Goal: Transaction & Acquisition: Purchase product/service

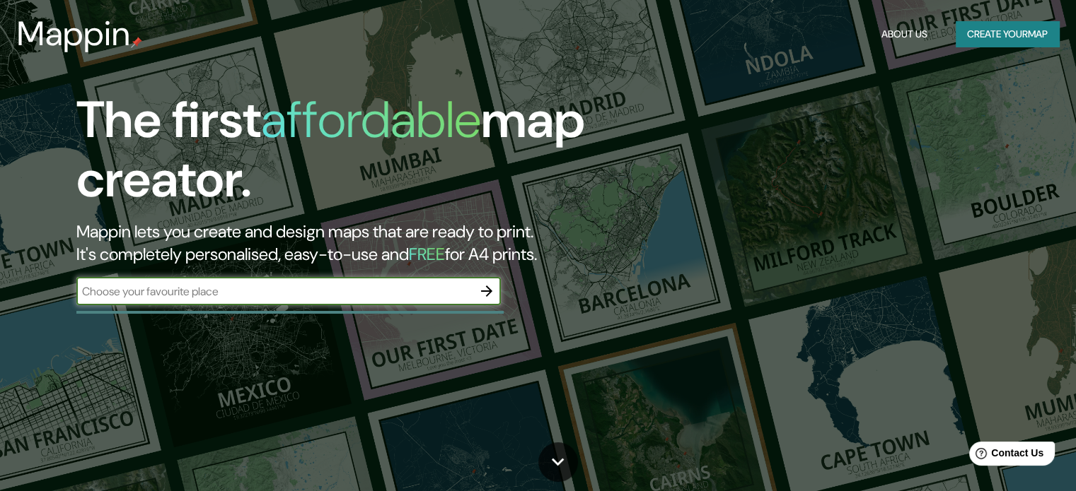
click at [344, 292] on input "text" at bounding box center [274, 292] width 396 height 16
type input "[PERSON_NAME]"
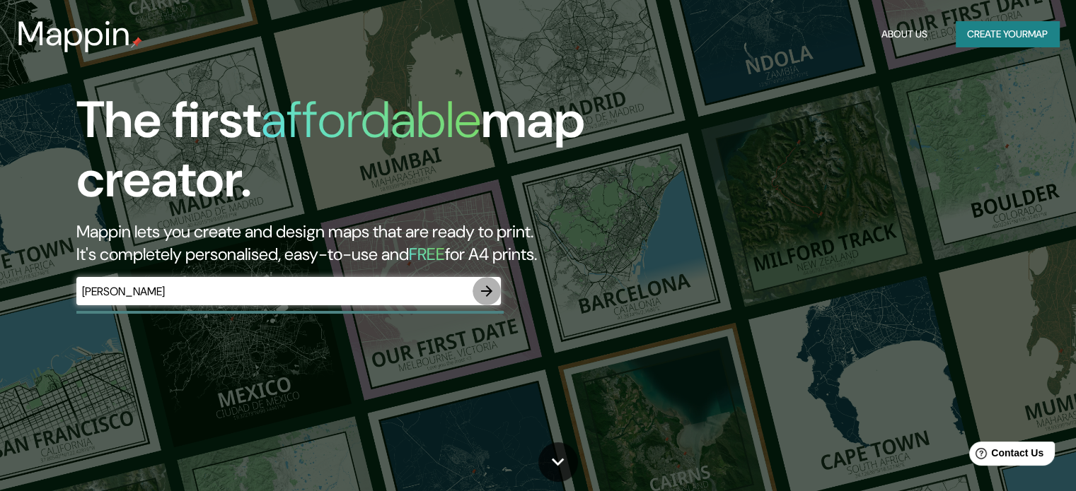
click at [481, 288] on icon "button" at bounding box center [486, 291] width 17 height 17
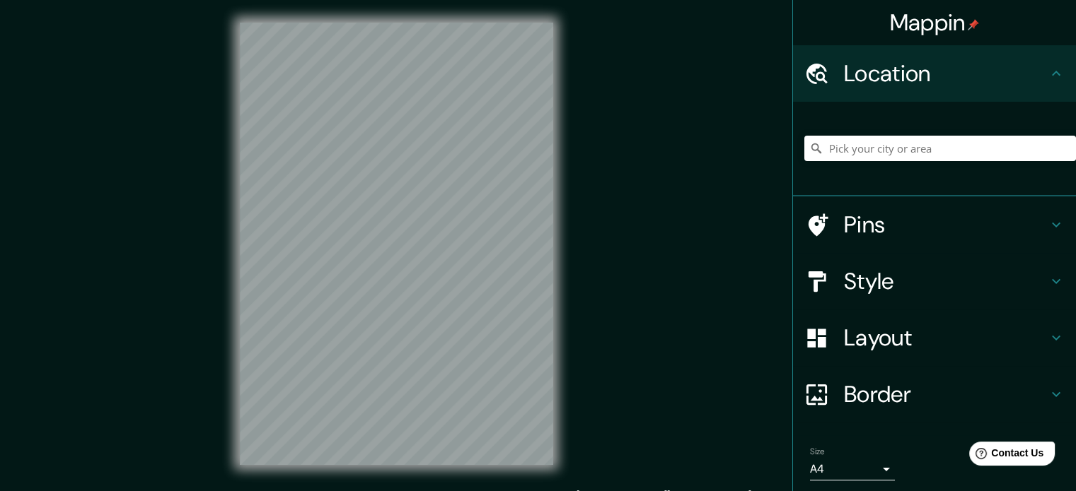
click at [923, 279] on h4 "Style" at bounding box center [946, 281] width 204 height 28
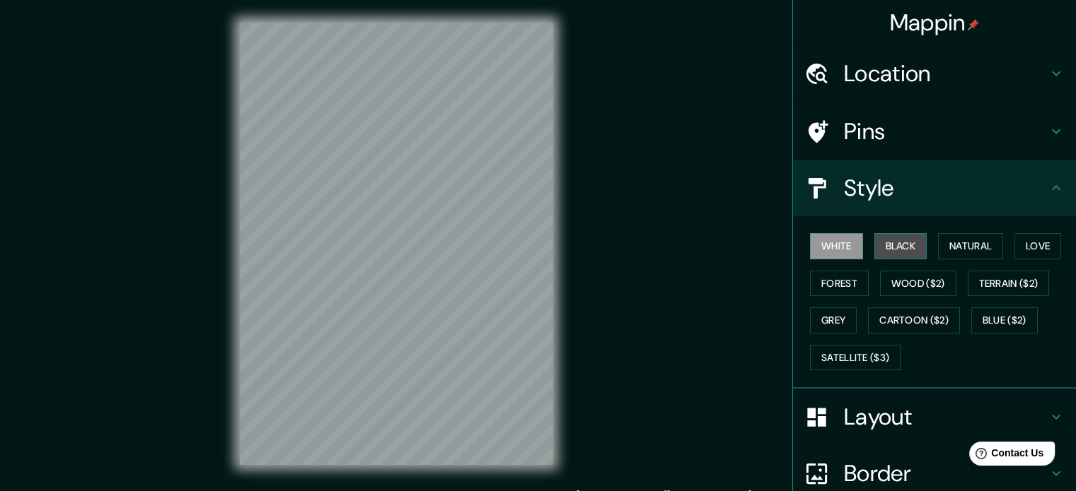
click at [907, 244] on button "Black" at bounding box center [900, 246] width 53 height 26
click at [830, 249] on button "White" at bounding box center [836, 246] width 53 height 26
click at [948, 423] on h4 "Layout" at bounding box center [946, 417] width 204 height 28
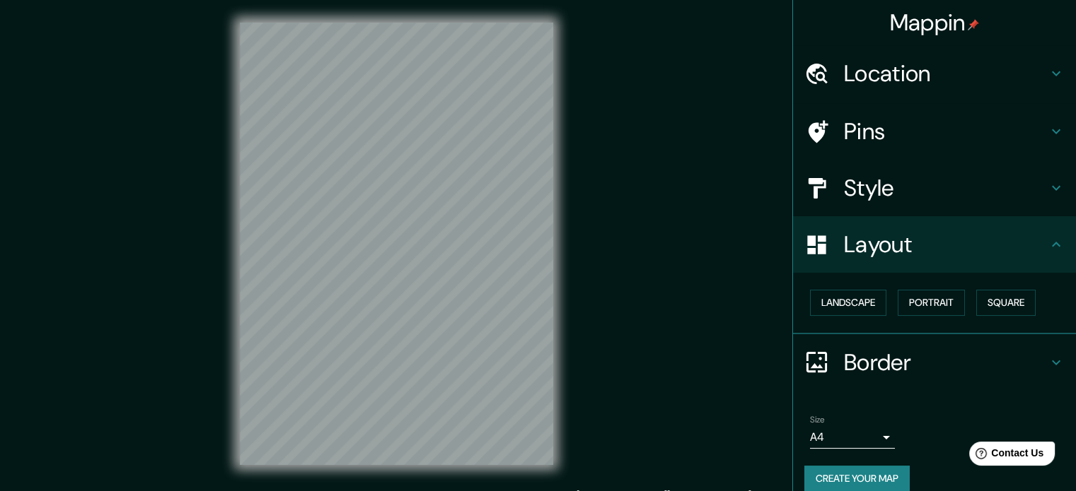
scroll to position [16, 0]
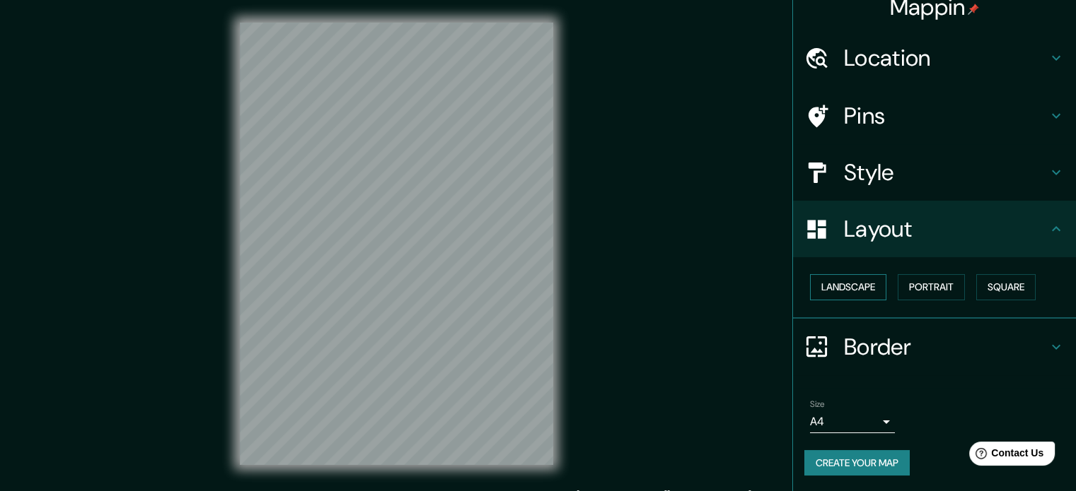
click at [833, 293] on button "Landscape" at bounding box center [848, 287] width 76 height 26
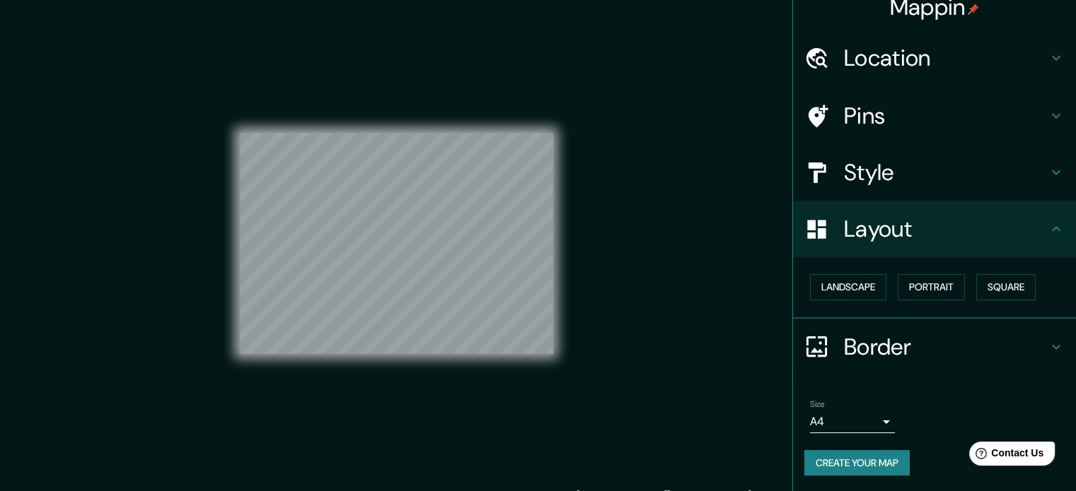
scroll to position [0, 0]
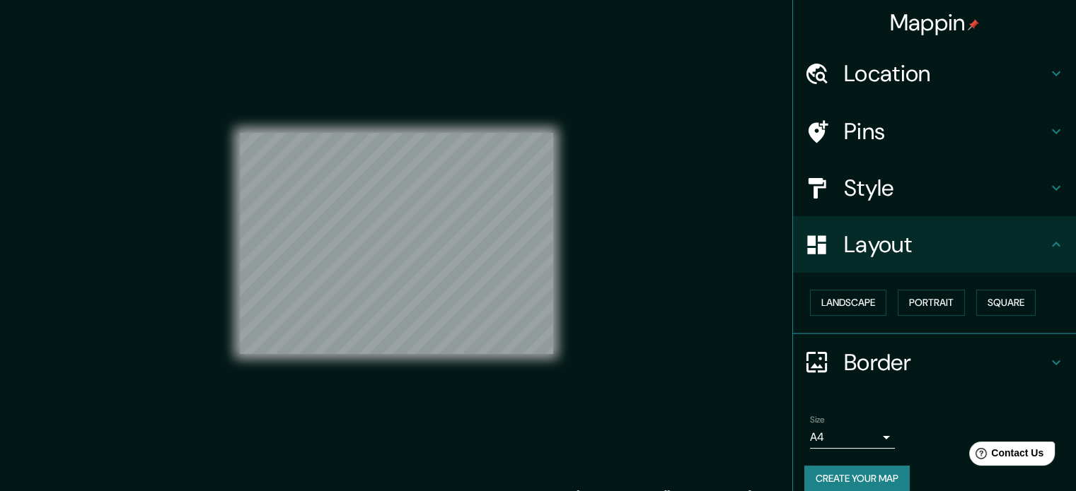
click at [892, 81] on h4 "Location" at bounding box center [946, 73] width 204 height 28
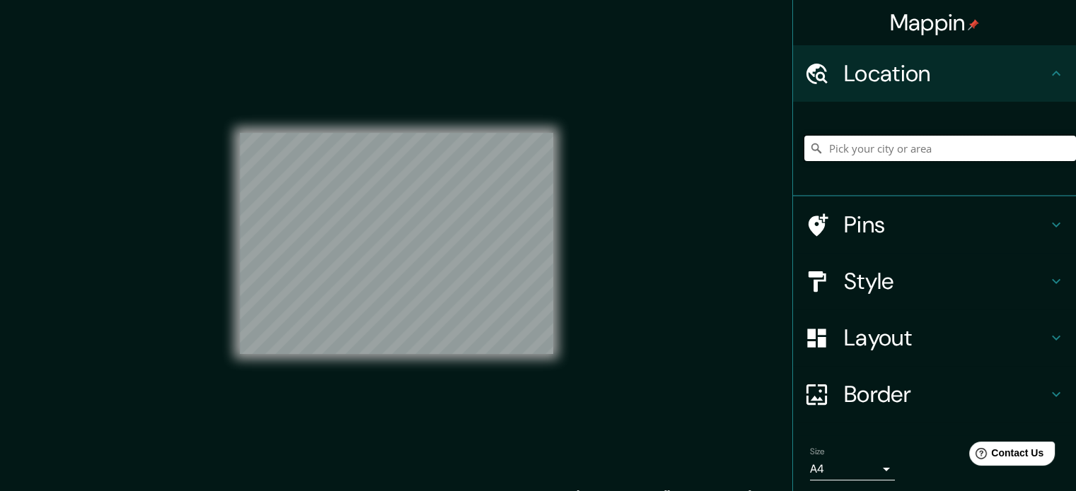
click at [909, 153] on input "Pick your city or area" at bounding box center [940, 148] width 272 height 25
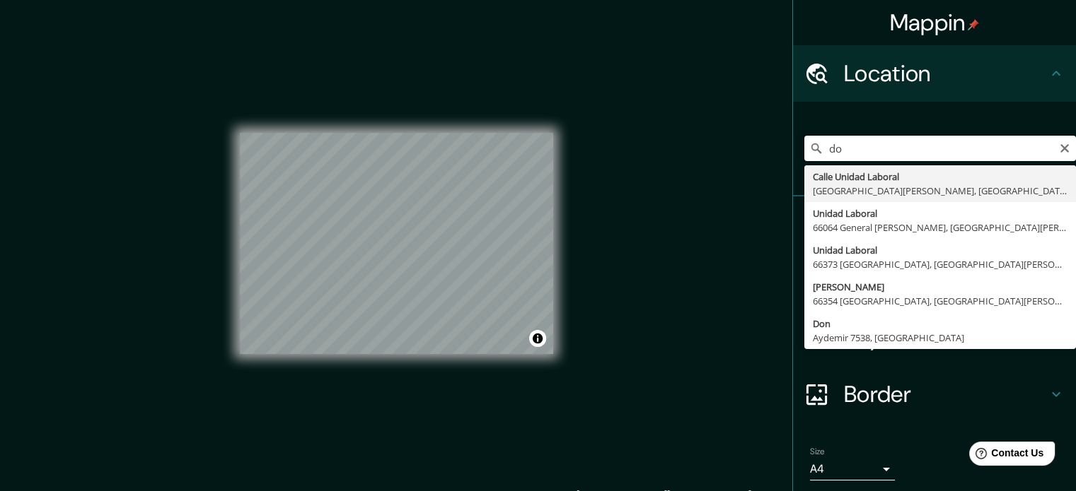
type input "d"
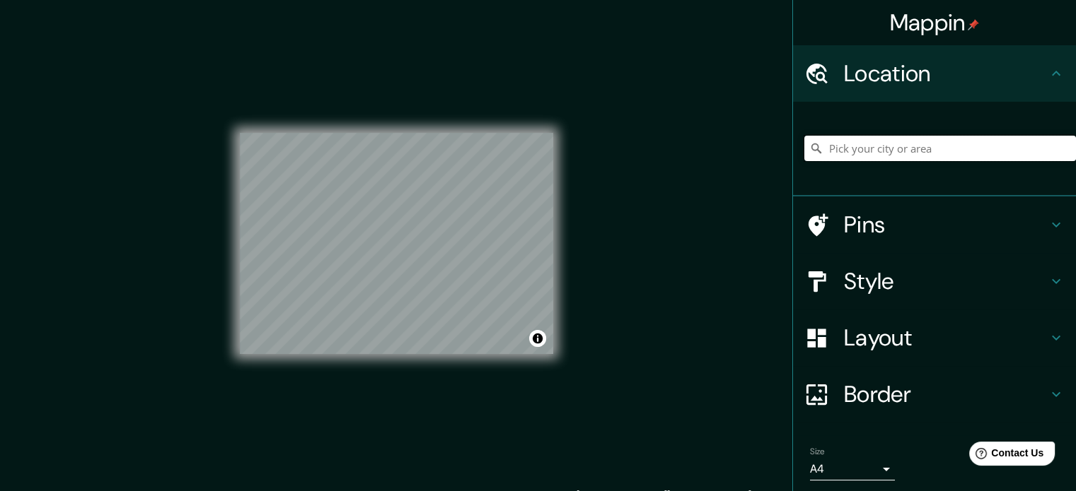
click at [892, 144] on input "Pick your city or area" at bounding box center [940, 148] width 272 height 25
paste input "Cam. al Mezquital 501, Unidad Laboral 1er Sector, 66440 San Nicolás de los Garz…"
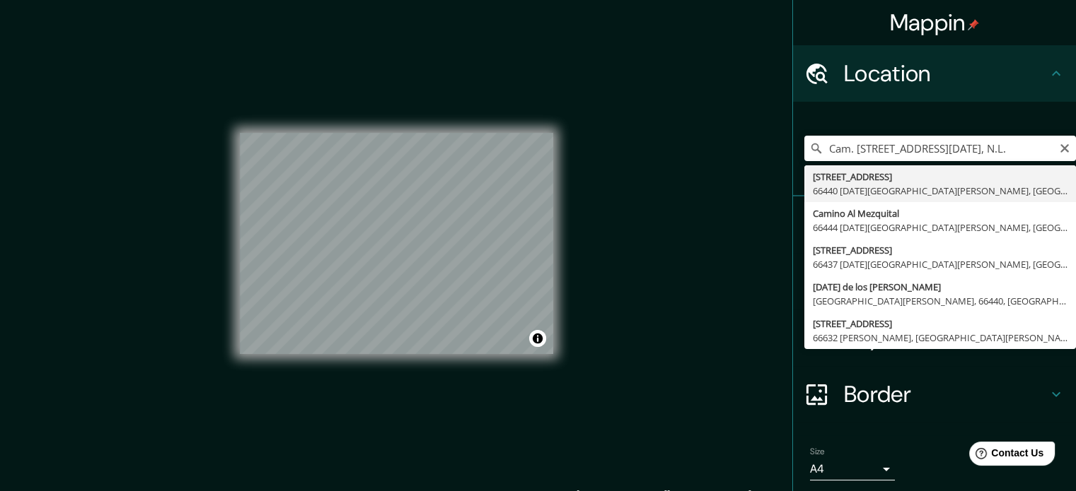
type input "Avenida Camino Al Mezquital 501, 66440 San Nicolás de los Garza, Nuevo León, Me…"
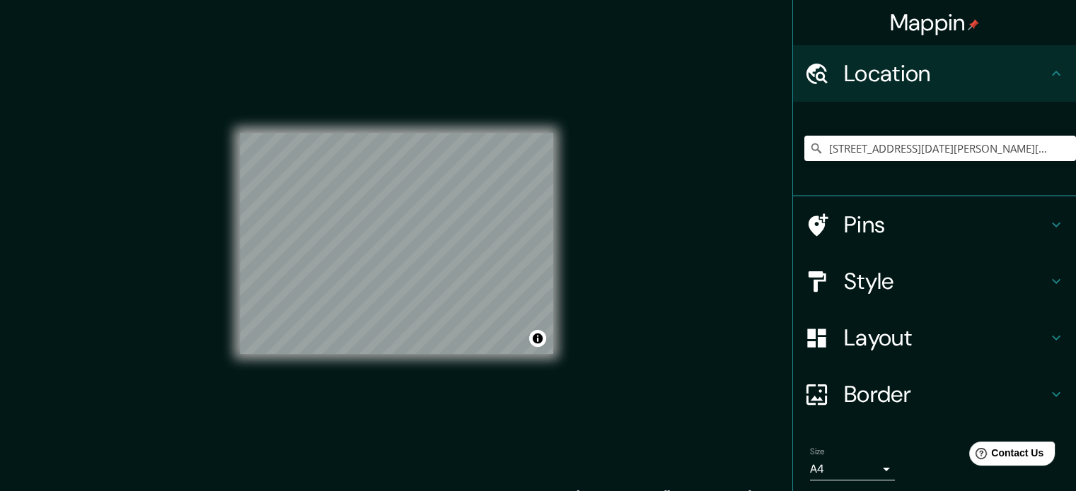
click at [888, 276] on h4 "Style" at bounding box center [946, 281] width 204 height 28
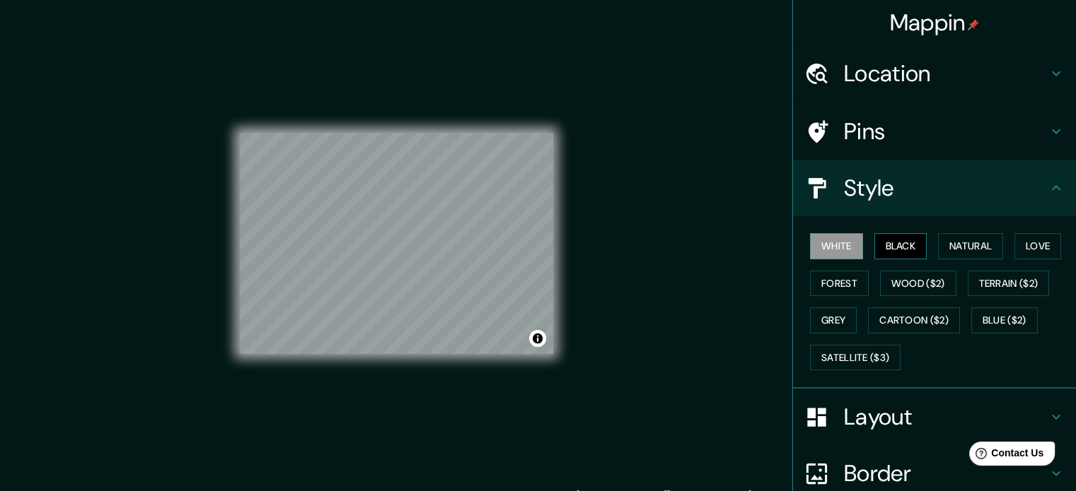
click at [890, 238] on button "Black" at bounding box center [900, 246] width 53 height 26
click at [1047, 190] on icon at bounding box center [1055, 188] width 17 height 17
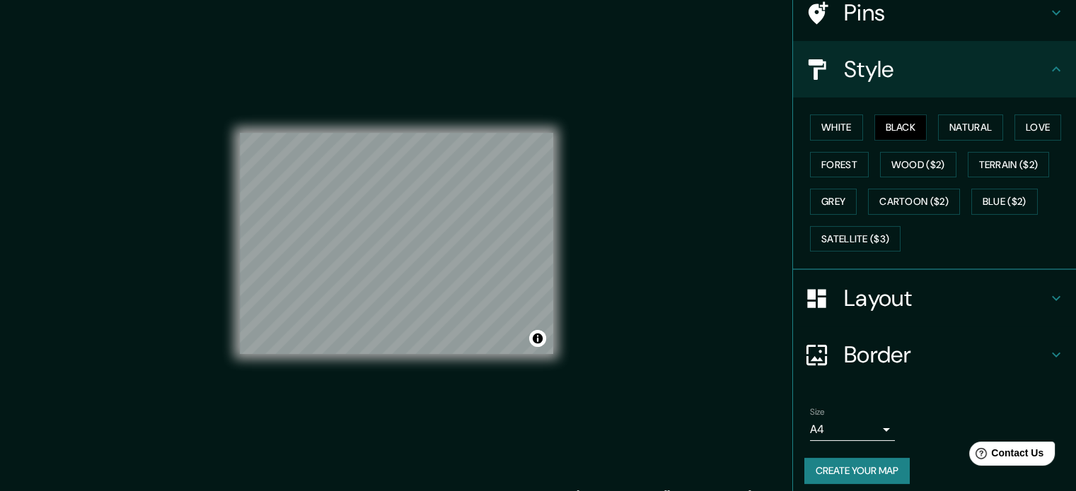
scroll to position [126, 0]
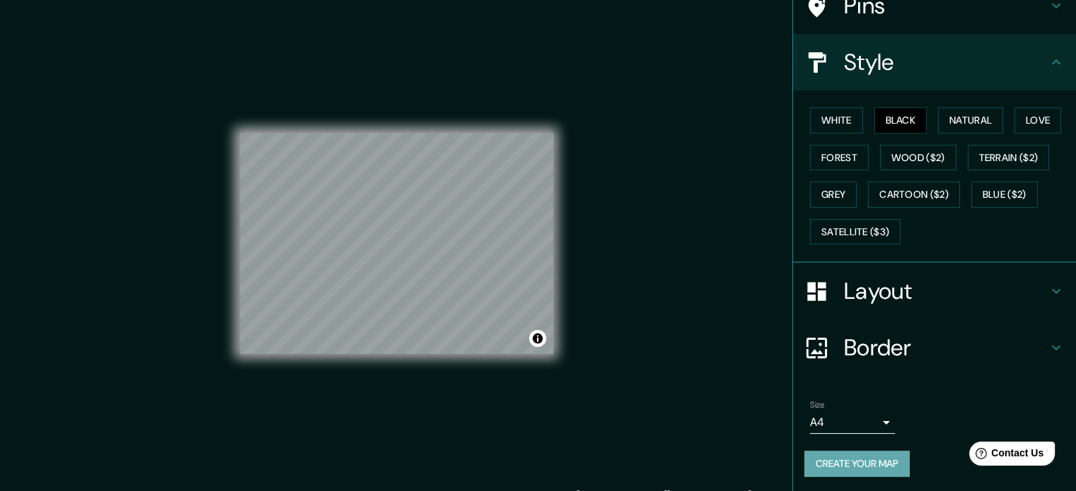
click at [868, 465] on button "Create your map" at bounding box center [856, 464] width 105 height 26
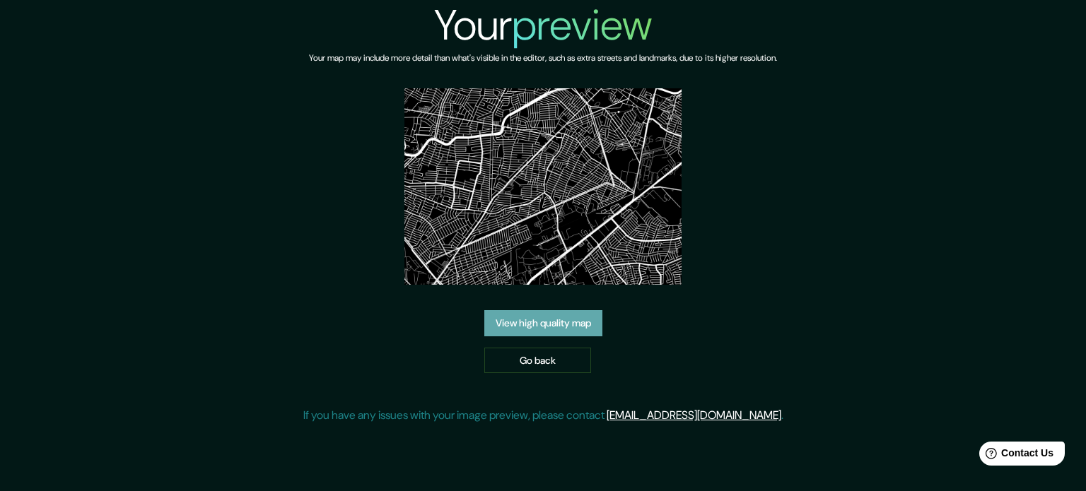
click at [568, 325] on link "View high quality map" at bounding box center [543, 323] width 118 height 26
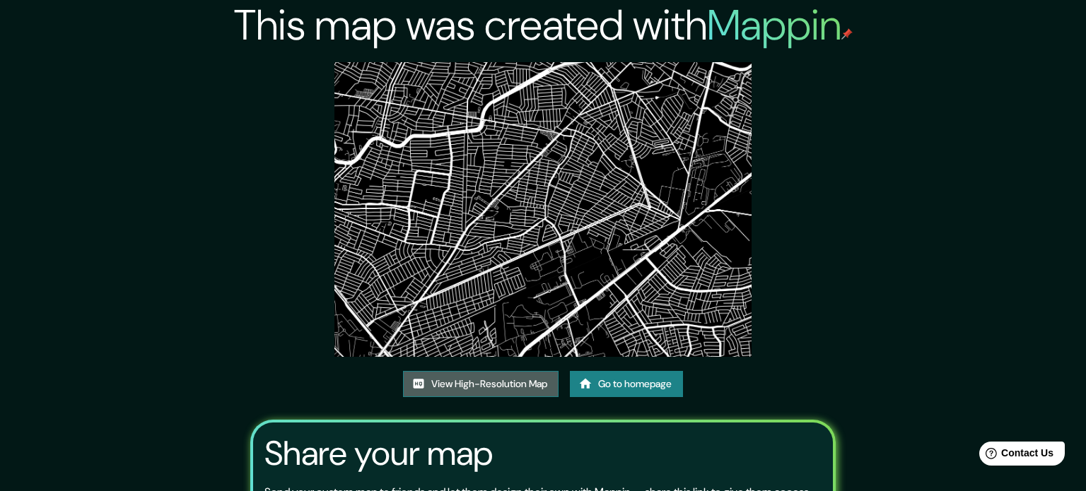
click at [477, 371] on link "View High-Resolution Map" at bounding box center [481, 384] width 156 height 26
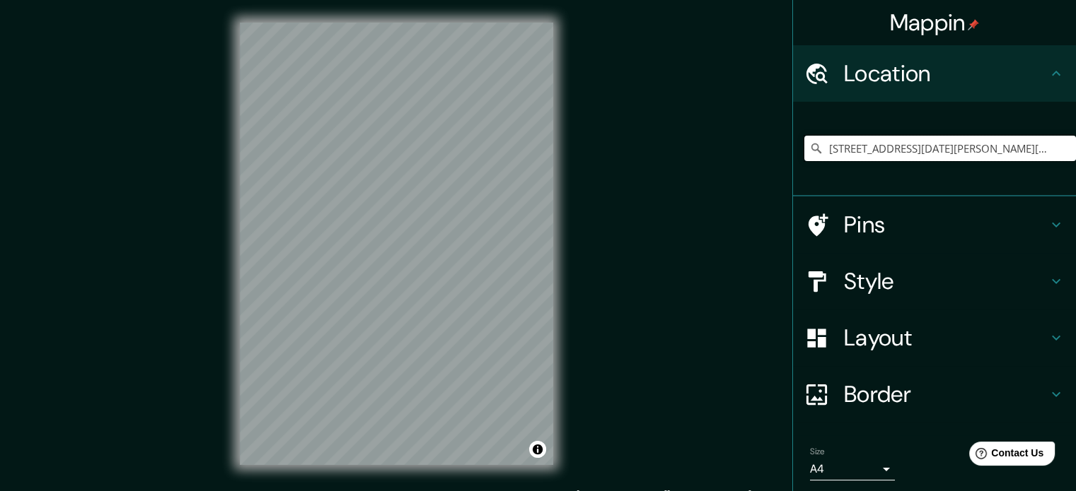
click at [1003, 151] on input "[STREET_ADDRESS][DATE][PERSON_NAME][PERSON_NAME]" at bounding box center [940, 148] width 272 height 25
paste input "Cam. [STREET_ADDRESS][DATE], N.L."
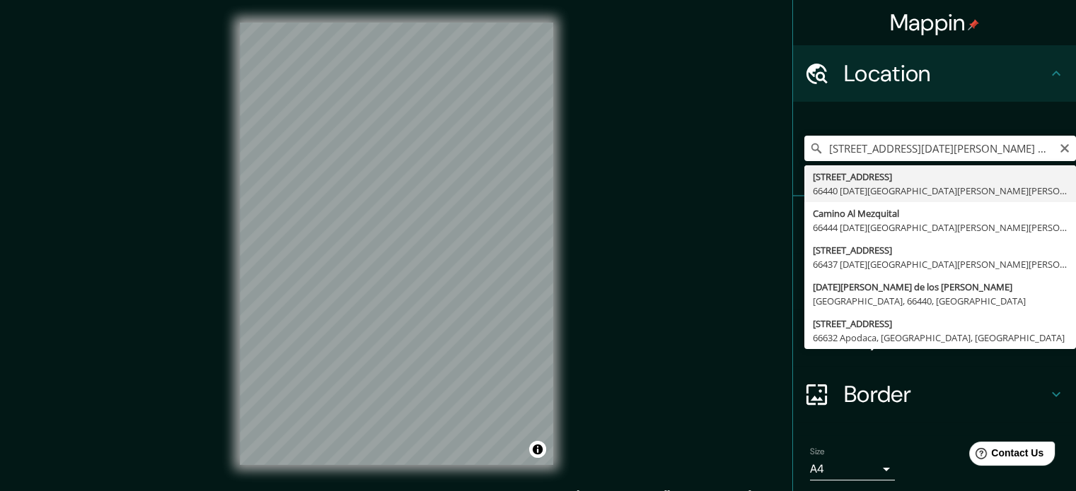
type input "[STREET_ADDRESS][DATE][PERSON_NAME][PERSON_NAME]"
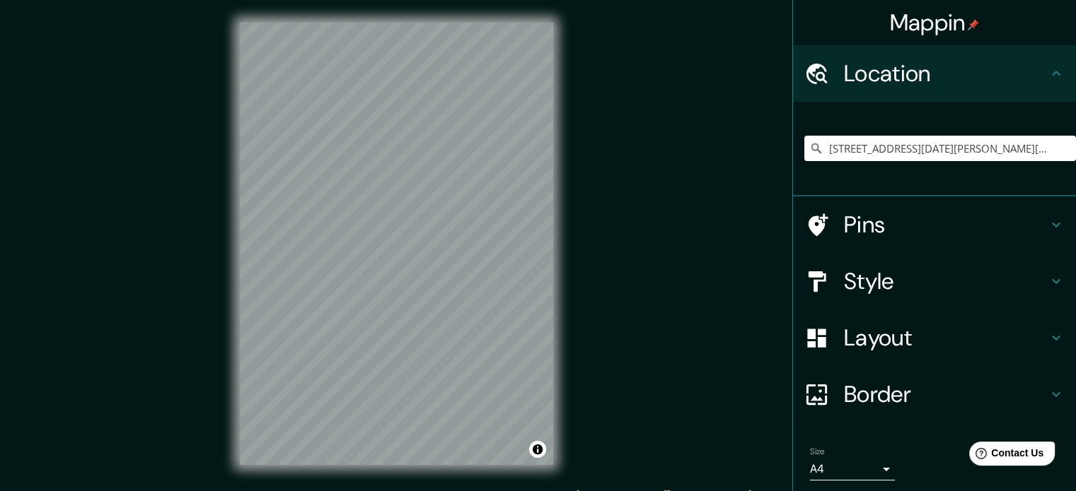
click at [924, 330] on h4 "Layout" at bounding box center [946, 338] width 204 height 28
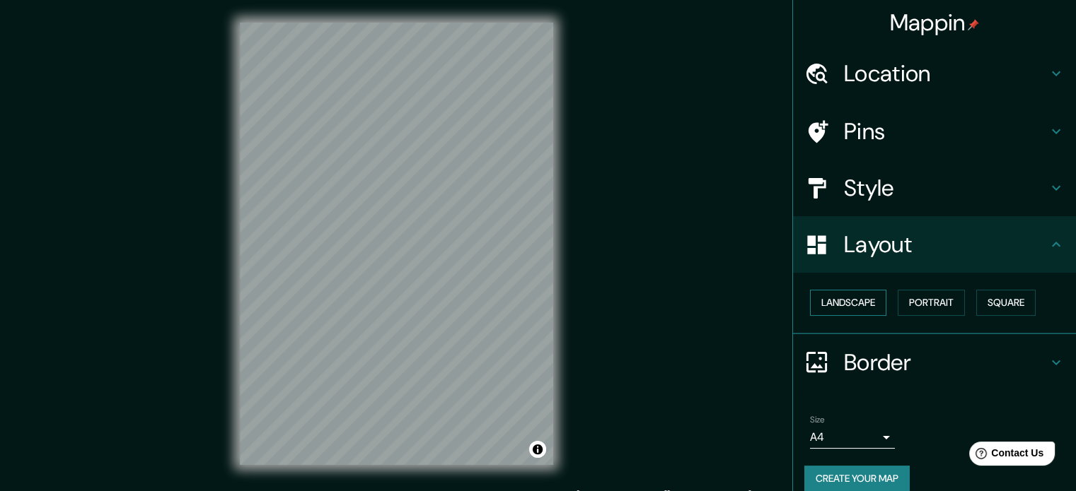
click at [849, 302] on button "Landscape" at bounding box center [848, 303] width 76 height 26
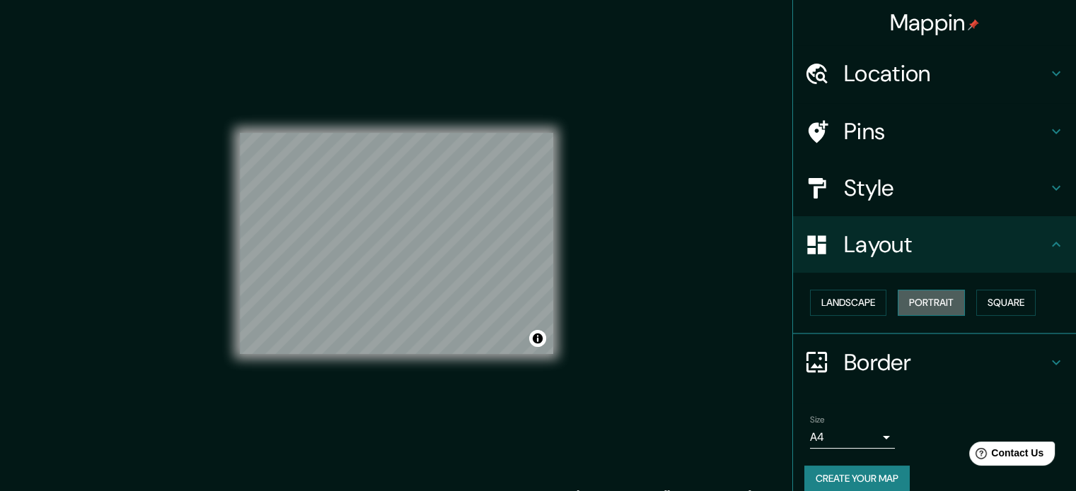
click at [949, 301] on button "Portrait" at bounding box center [930, 303] width 67 height 26
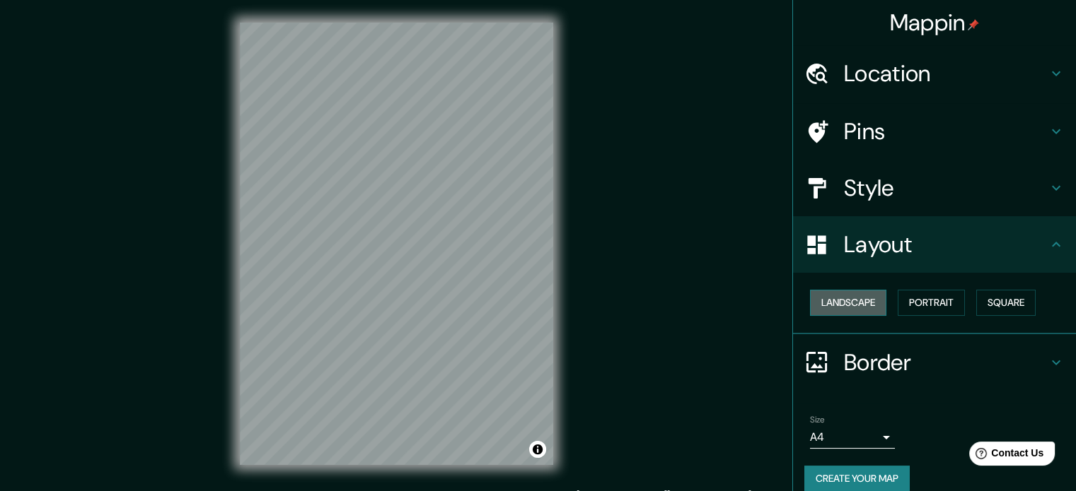
click at [868, 296] on button "Landscape" at bounding box center [848, 303] width 76 height 26
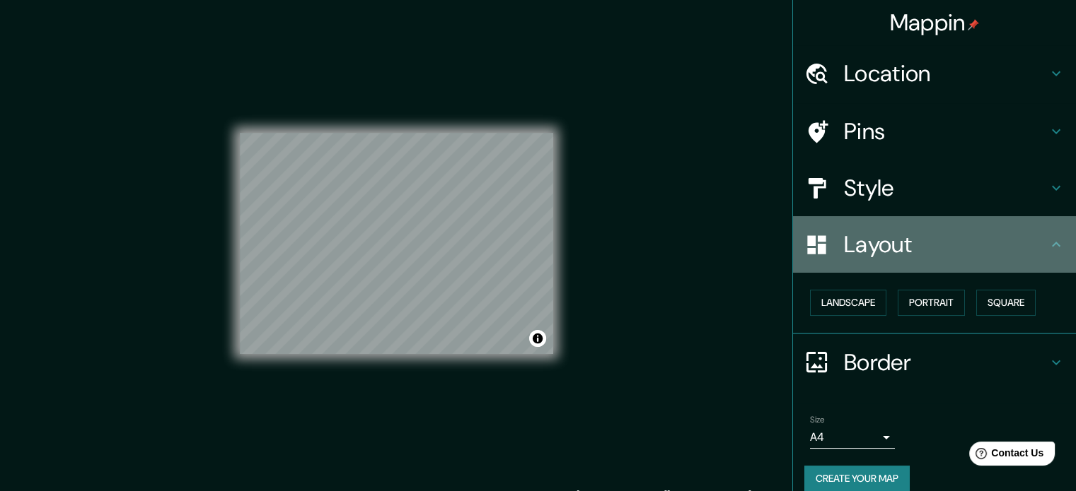
click at [970, 238] on h4 "Layout" at bounding box center [946, 245] width 204 height 28
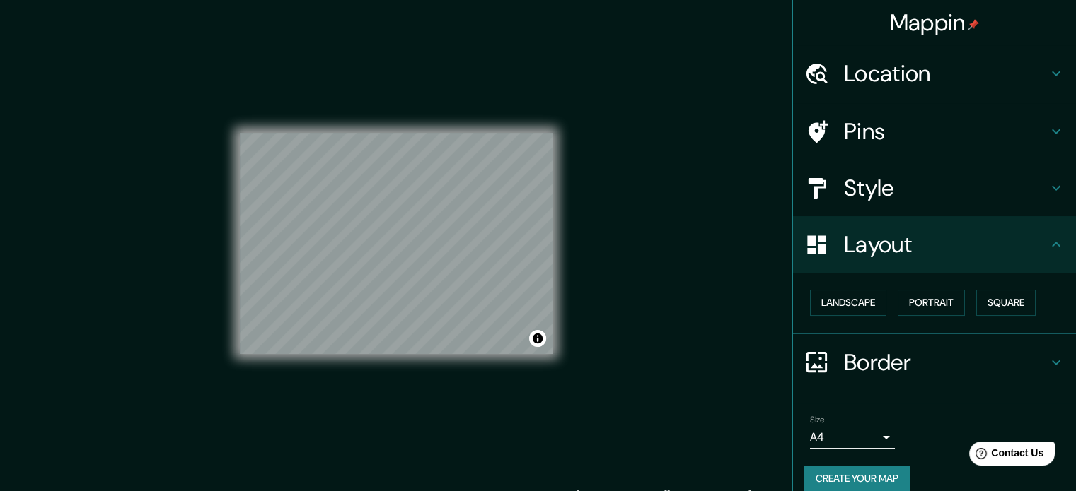
click at [948, 168] on div "Style" at bounding box center [934, 188] width 283 height 57
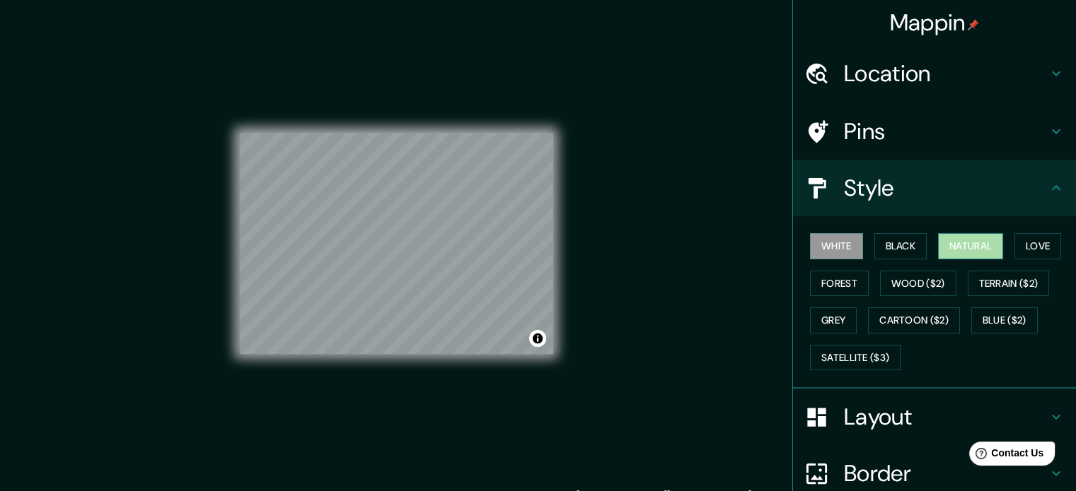
click at [976, 235] on button "Natural" at bounding box center [970, 246] width 65 height 26
click at [1040, 247] on button "Love" at bounding box center [1037, 246] width 47 height 26
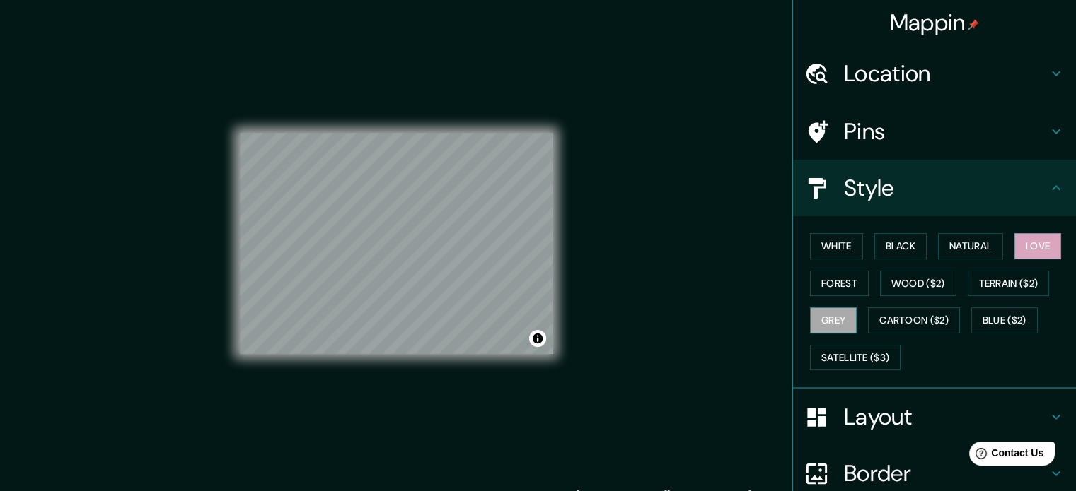
click at [832, 317] on button "Grey" at bounding box center [833, 321] width 47 height 26
click at [832, 274] on button "Forest" at bounding box center [839, 284] width 59 height 26
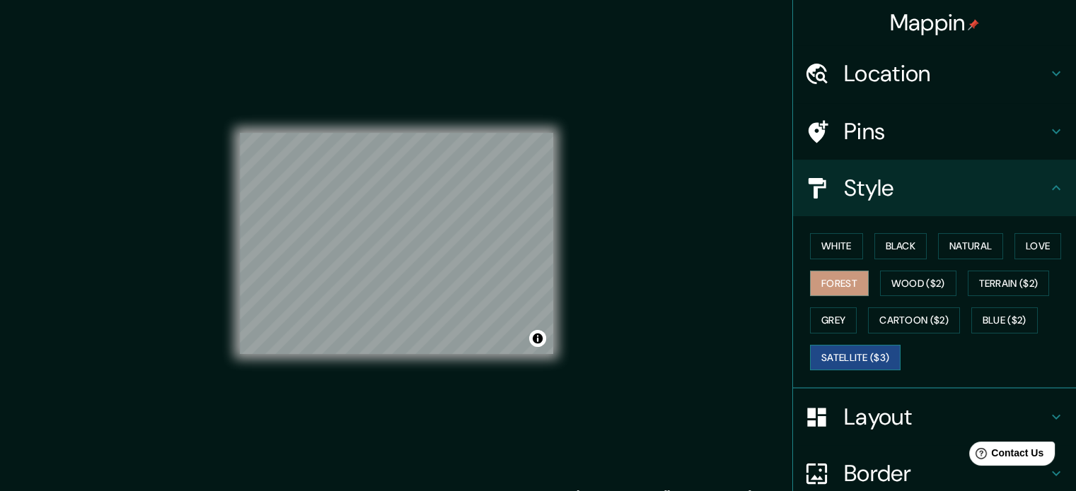
click at [863, 360] on button "Satellite ($3)" at bounding box center [855, 358] width 91 height 26
click at [961, 253] on button "Natural" at bounding box center [970, 246] width 65 height 26
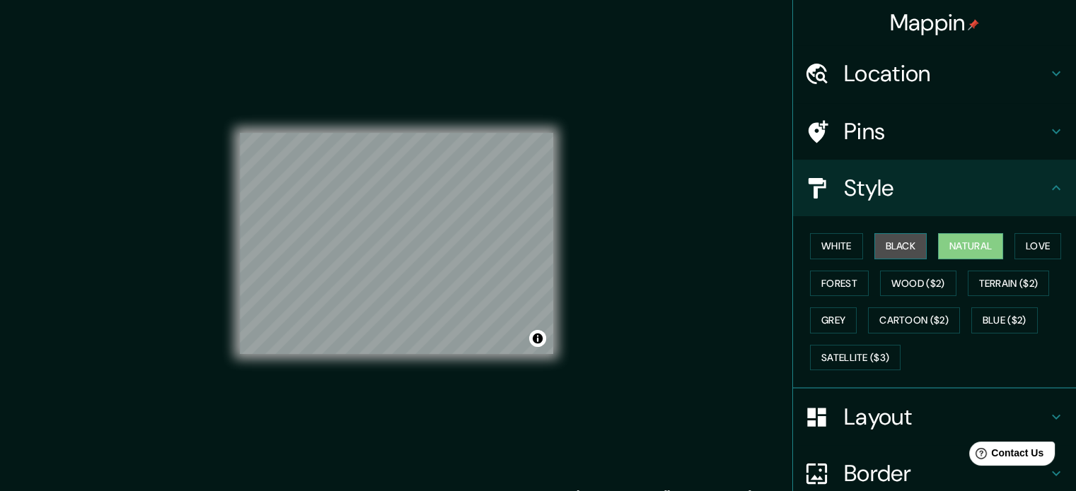
click at [904, 242] on button "Black" at bounding box center [900, 246] width 53 height 26
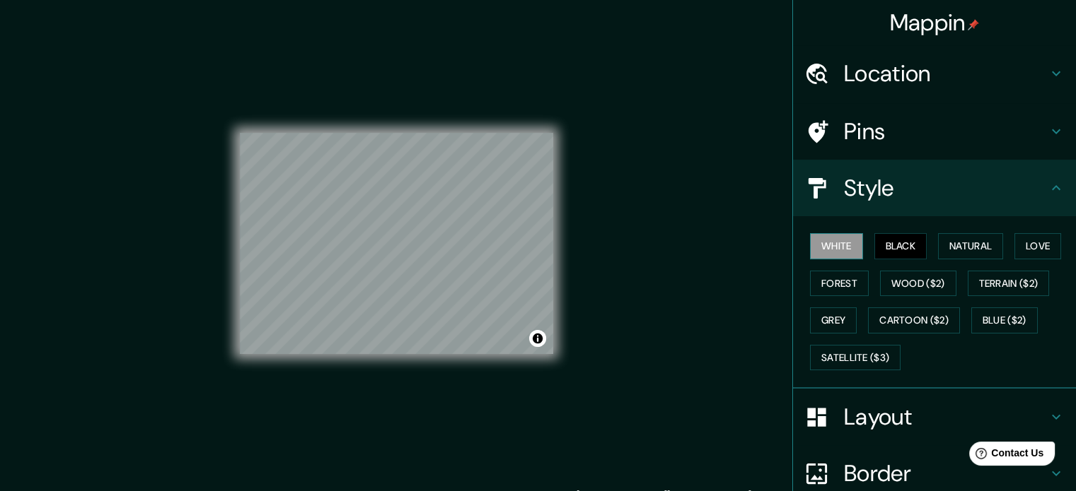
click at [829, 252] on button "White" at bounding box center [836, 246] width 53 height 26
click at [1047, 189] on icon at bounding box center [1055, 188] width 17 height 17
click at [1050, 188] on icon at bounding box center [1055, 188] width 17 height 17
click at [1047, 186] on icon at bounding box center [1055, 188] width 17 height 17
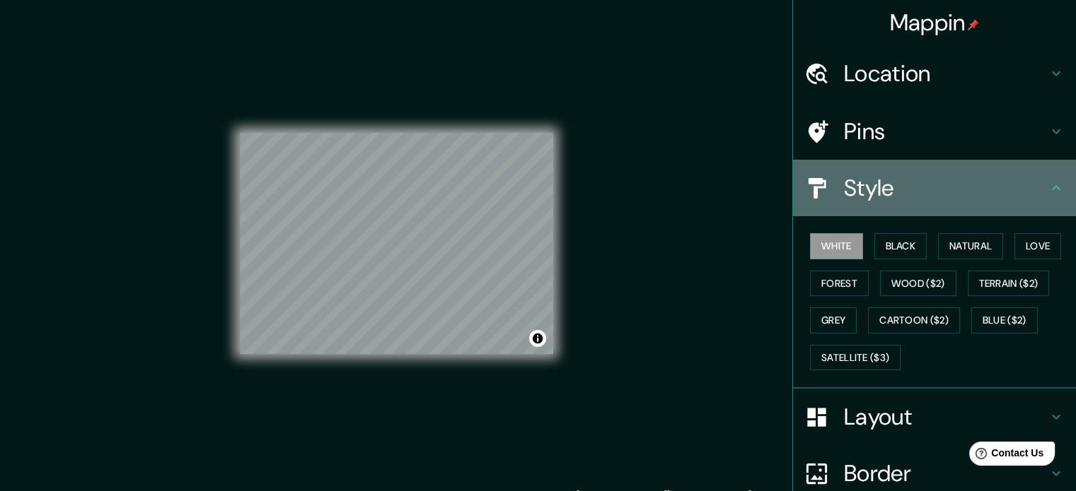
click at [956, 185] on h4 "Style" at bounding box center [946, 188] width 204 height 28
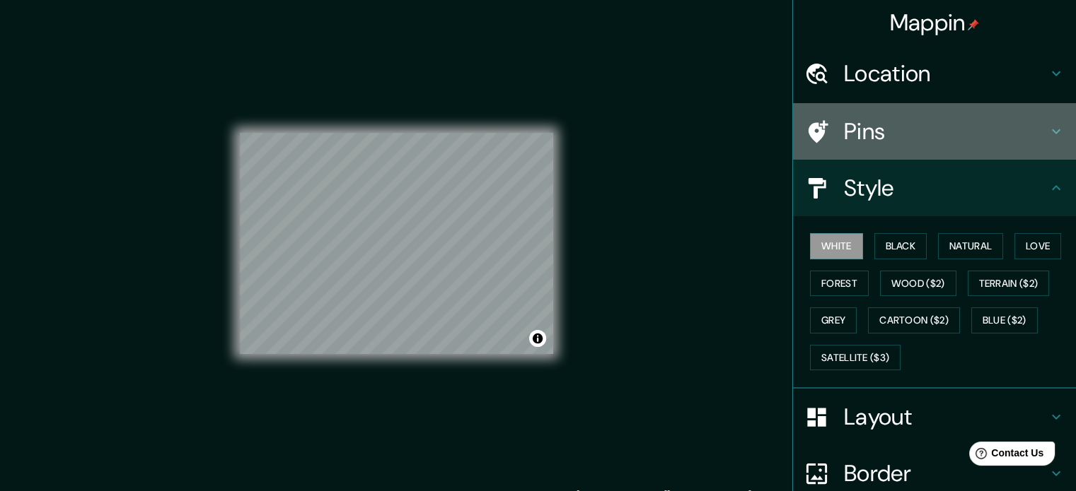
click at [933, 133] on h4 "Pins" at bounding box center [946, 131] width 204 height 28
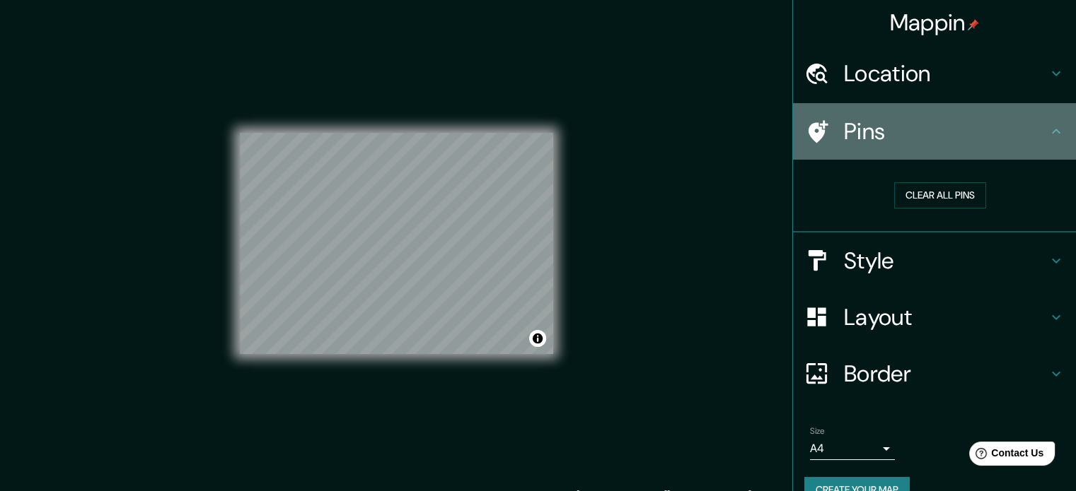
click at [961, 134] on h4 "Pins" at bounding box center [946, 131] width 204 height 28
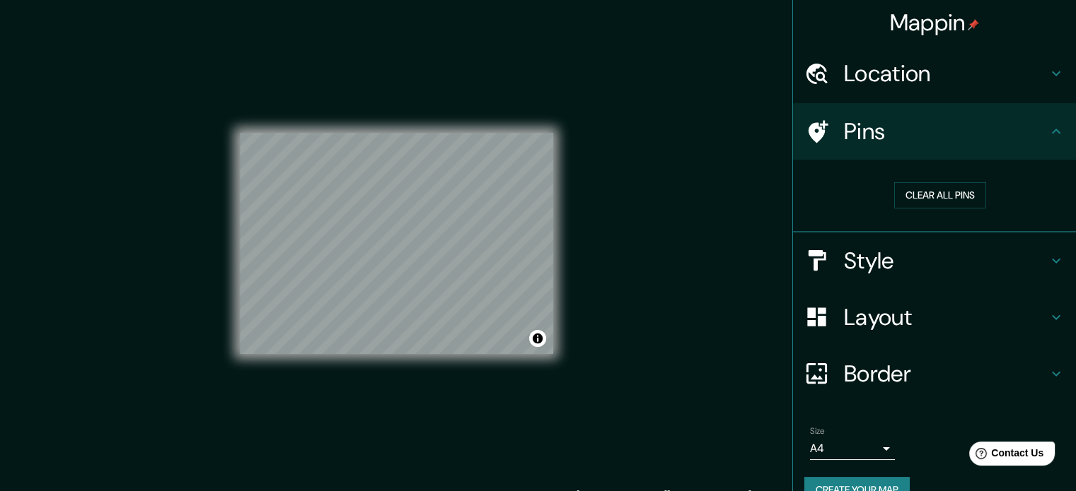
click at [987, 313] on h4 "Layout" at bounding box center [946, 317] width 204 height 28
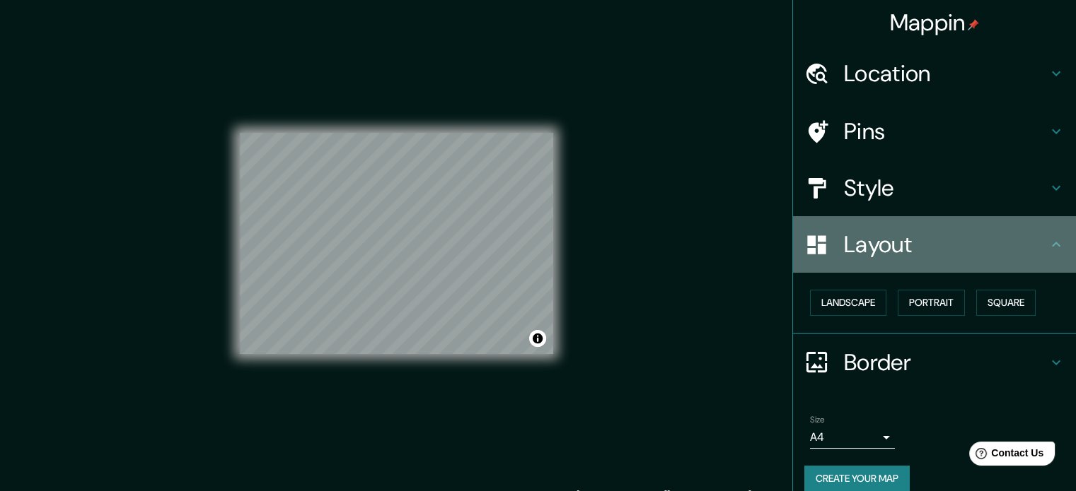
click at [958, 258] on h4 "Layout" at bounding box center [946, 245] width 204 height 28
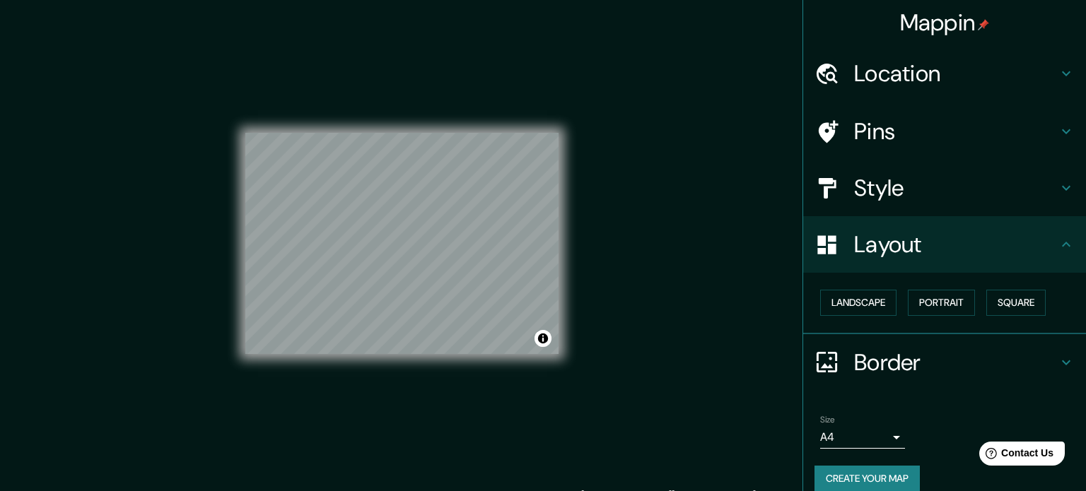
click at [868, 428] on body "Mappin Location Avenida Camino Al Mezquital 501, 66440 San Nicolás de los Garza…" at bounding box center [543, 245] width 1086 height 491
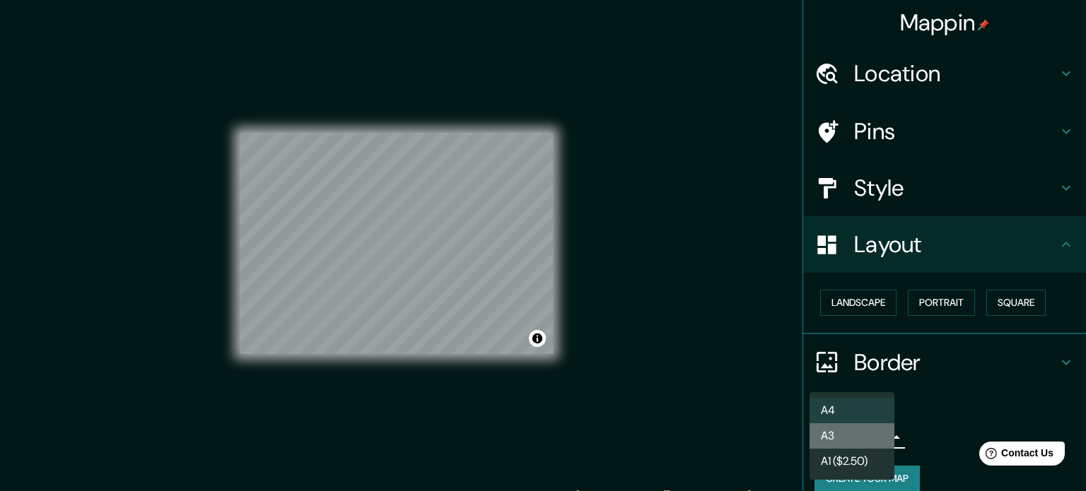
click at [856, 433] on li "A3" at bounding box center [852, 436] width 85 height 25
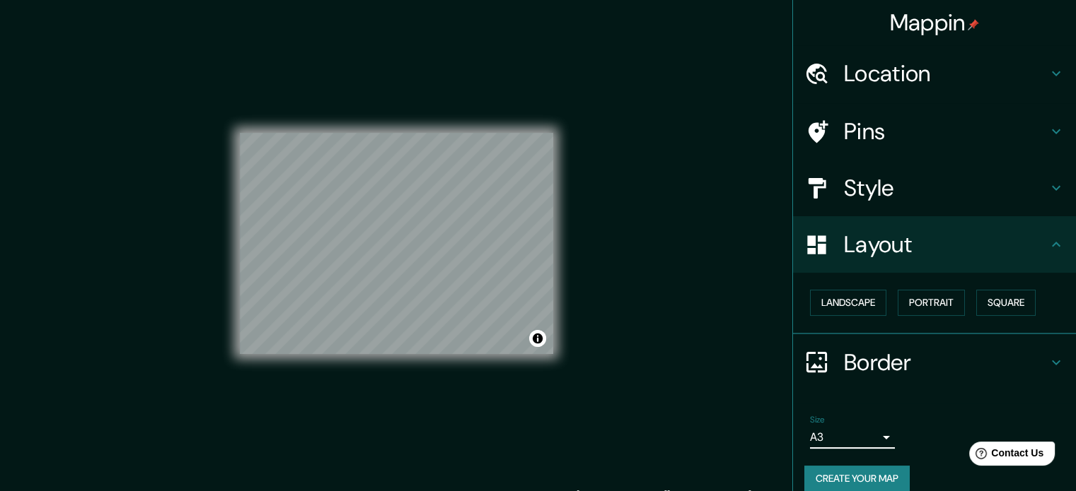
click at [863, 473] on button "Create your map" at bounding box center [856, 479] width 105 height 26
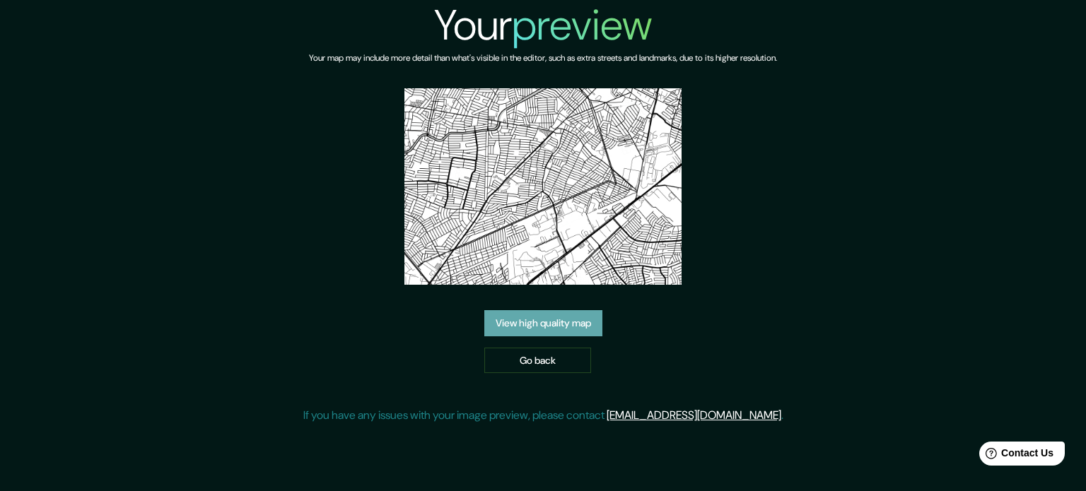
click at [564, 325] on link "View high quality map" at bounding box center [543, 323] width 118 height 26
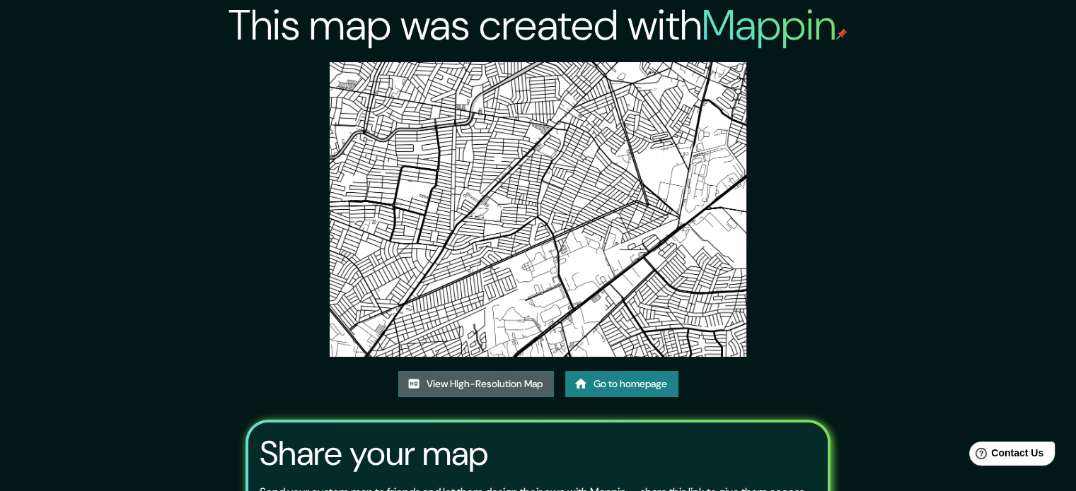
click at [501, 382] on link "View High-Resolution Map" at bounding box center [476, 384] width 156 height 26
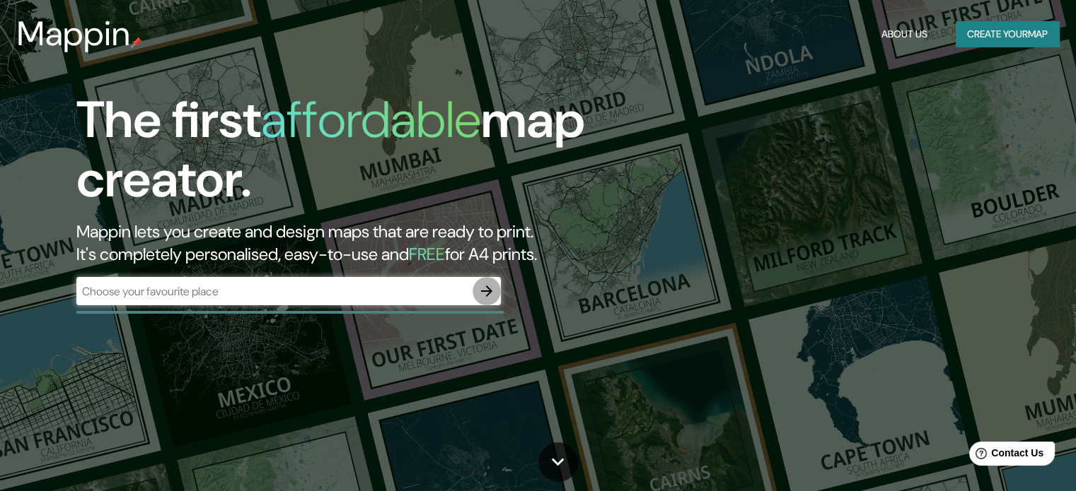
click at [484, 291] on icon "button" at bounding box center [486, 291] width 11 height 11
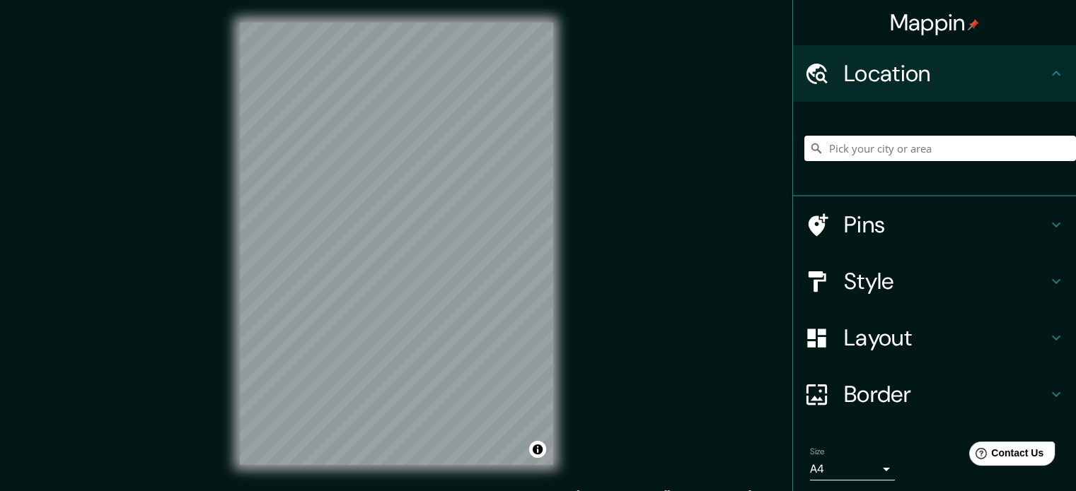
click at [857, 156] on input "Pick your city or area" at bounding box center [940, 148] width 272 height 25
paste input "[STREET_ADDRESS][DATE][PERSON_NAME] de los [PERSON_NAME], N.L."
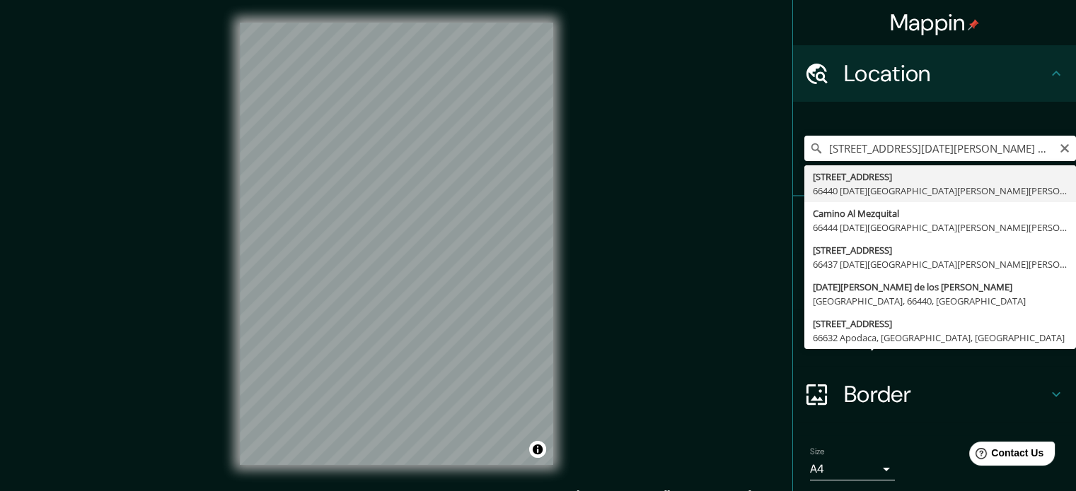
type input "[STREET_ADDRESS][DATE][PERSON_NAME][PERSON_NAME]"
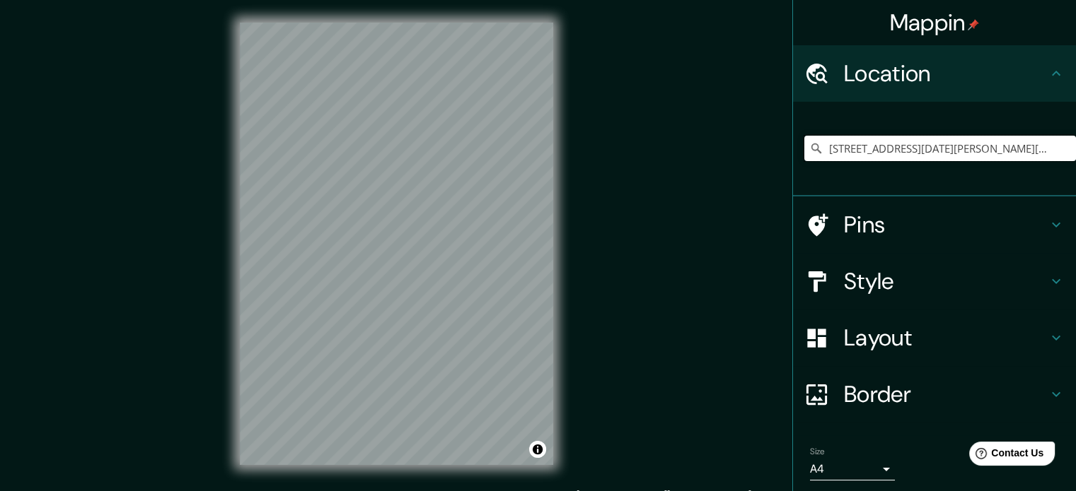
scroll to position [0, 0]
click at [913, 339] on h4 "Layout" at bounding box center [946, 338] width 204 height 28
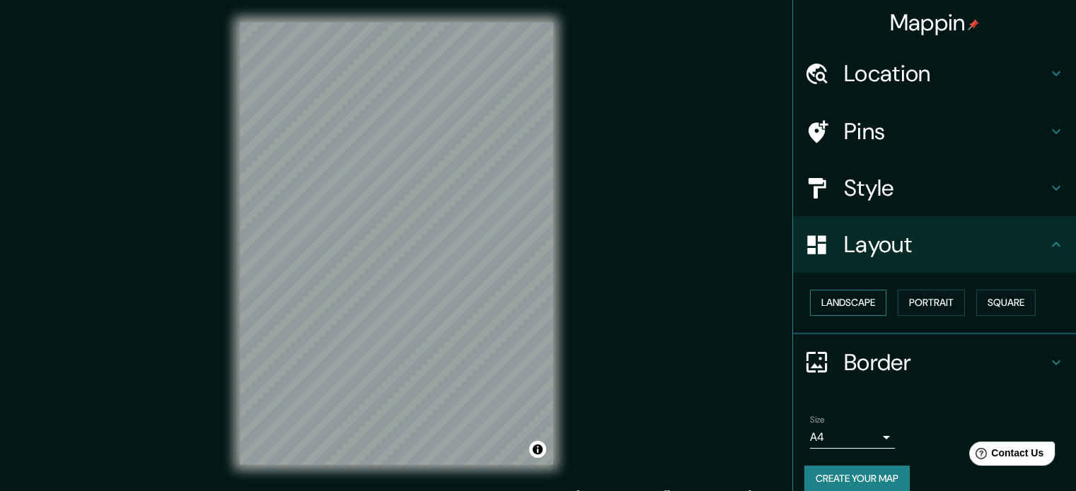
click at [851, 304] on button "Landscape" at bounding box center [848, 303] width 76 height 26
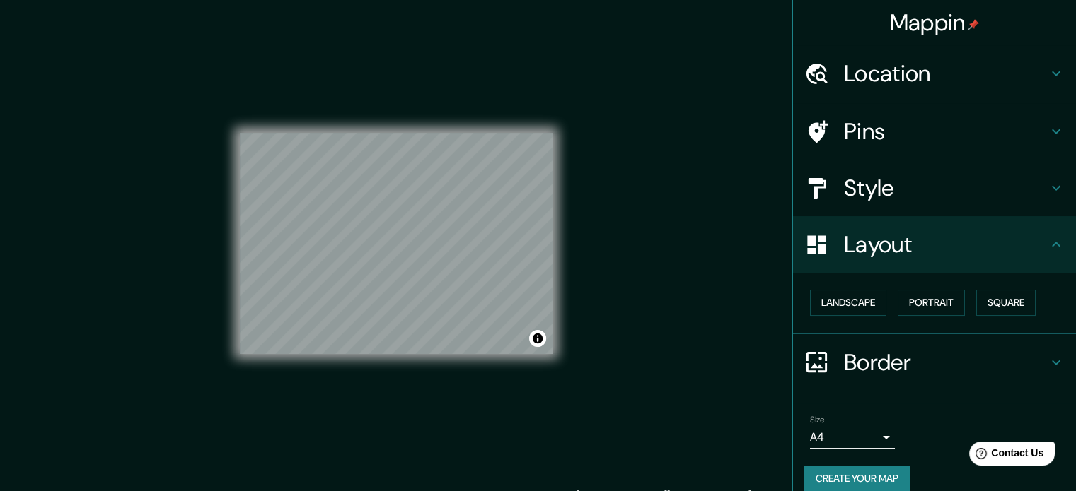
click at [868, 190] on h4 "Style" at bounding box center [946, 188] width 204 height 28
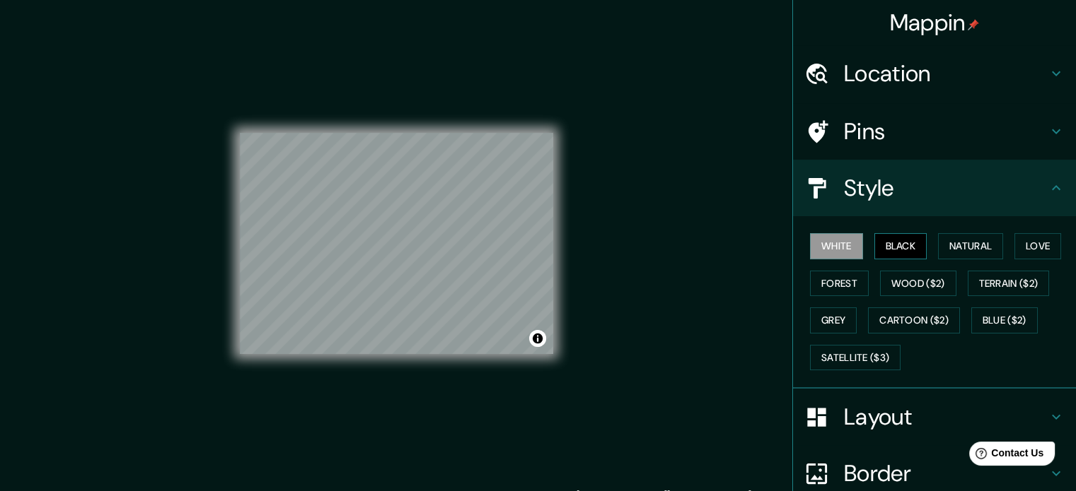
click at [888, 248] on button "Black" at bounding box center [900, 246] width 53 height 26
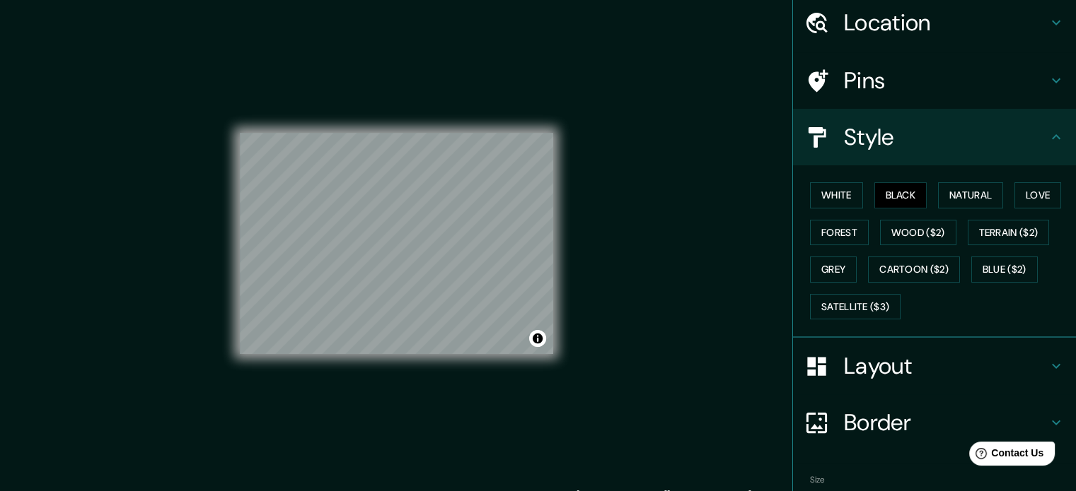
scroll to position [126, 0]
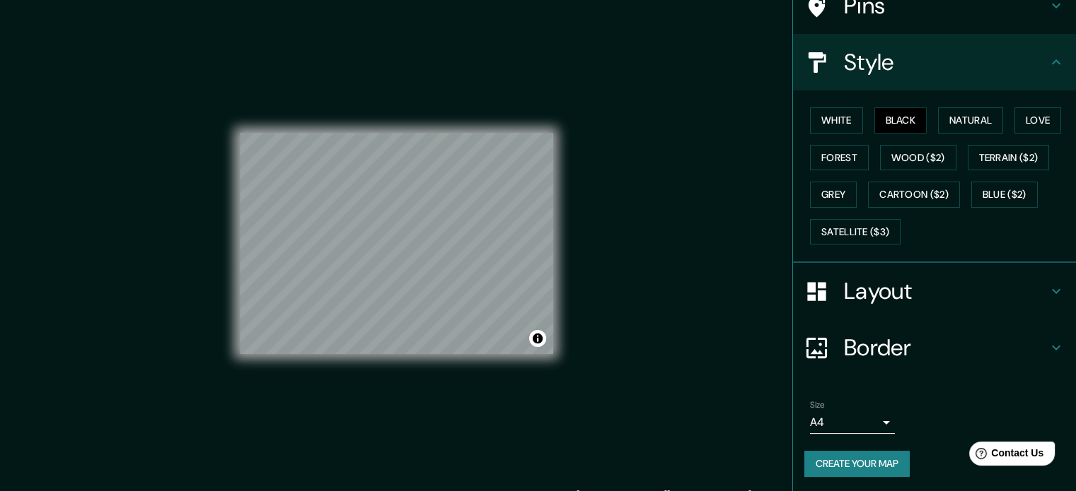
click at [863, 458] on button "Create your map" at bounding box center [856, 464] width 105 height 26
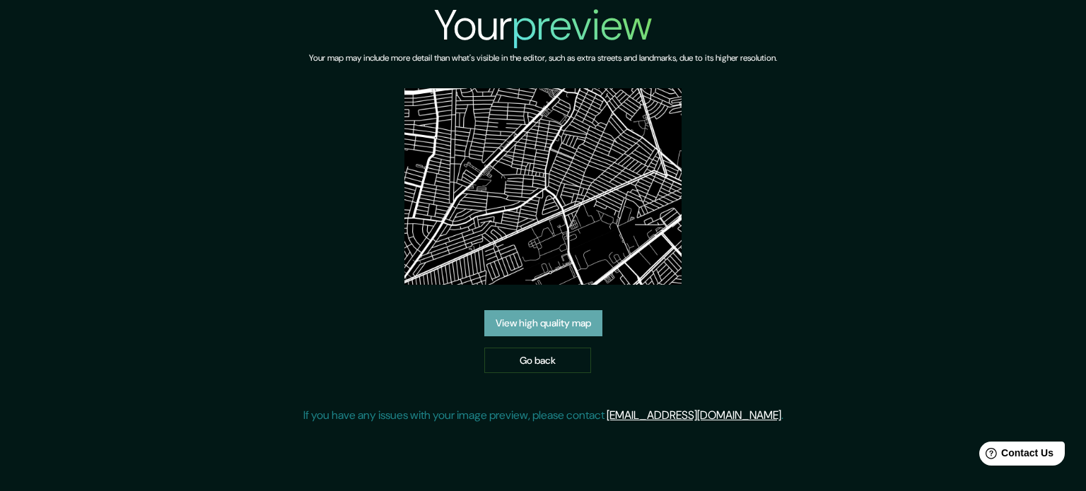
click at [552, 327] on link "View high quality map" at bounding box center [543, 323] width 118 height 26
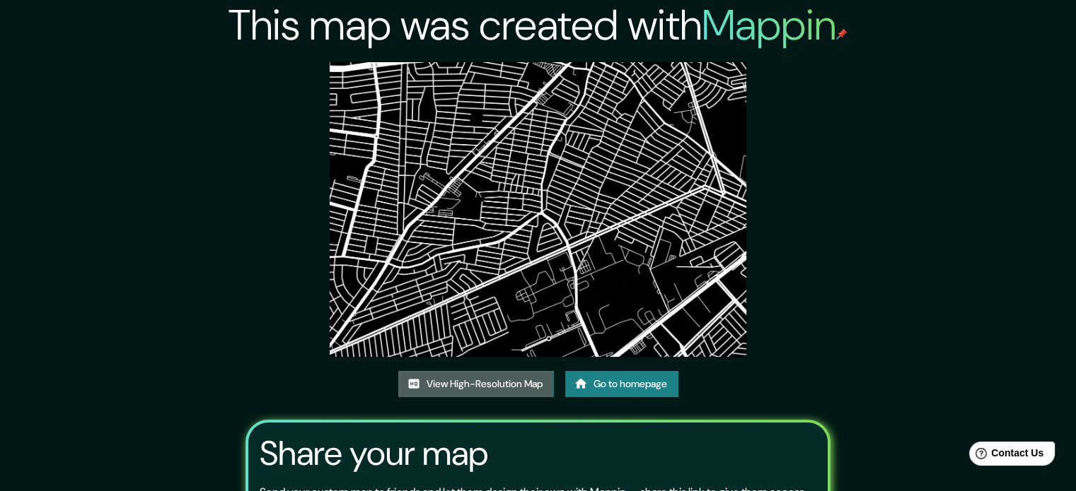
click at [482, 385] on link "View High-Resolution Map" at bounding box center [476, 384] width 156 height 26
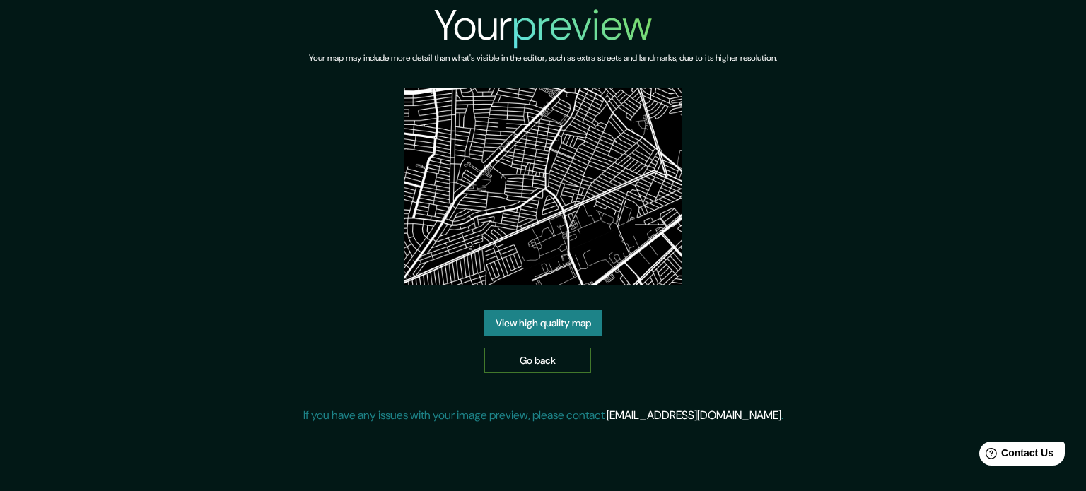
click at [536, 356] on link "Go back" at bounding box center [537, 361] width 107 height 26
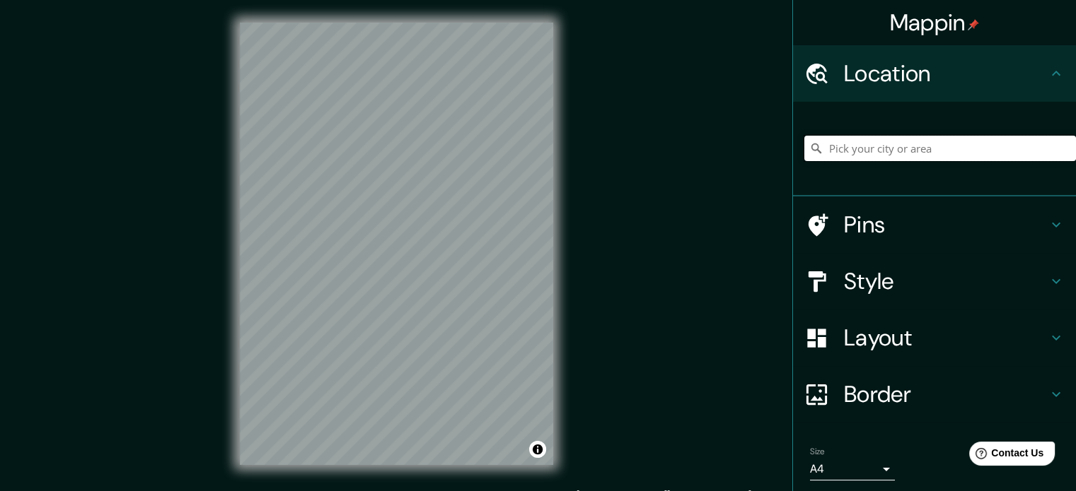
click at [905, 155] on input "Pick your city or area" at bounding box center [940, 148] width 272 height 25
paste input "Cam. al Mezquital 501, Unidad Laboral 1er Sector, 66440 San Nicolás de los Garz…"
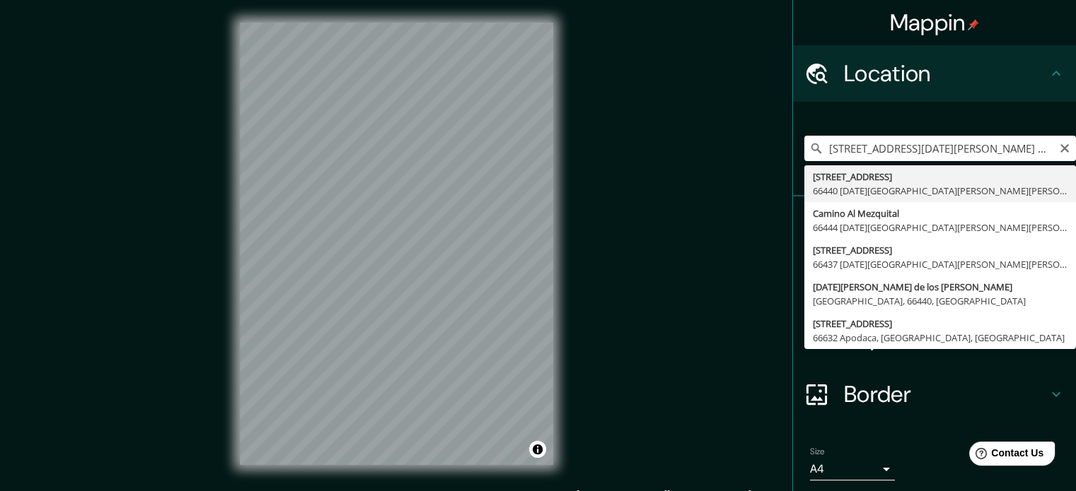
type input "Avenida Camino Al Mezquital 501, 66440 San Nicolás de los Garza, Nuevo León, Me…"
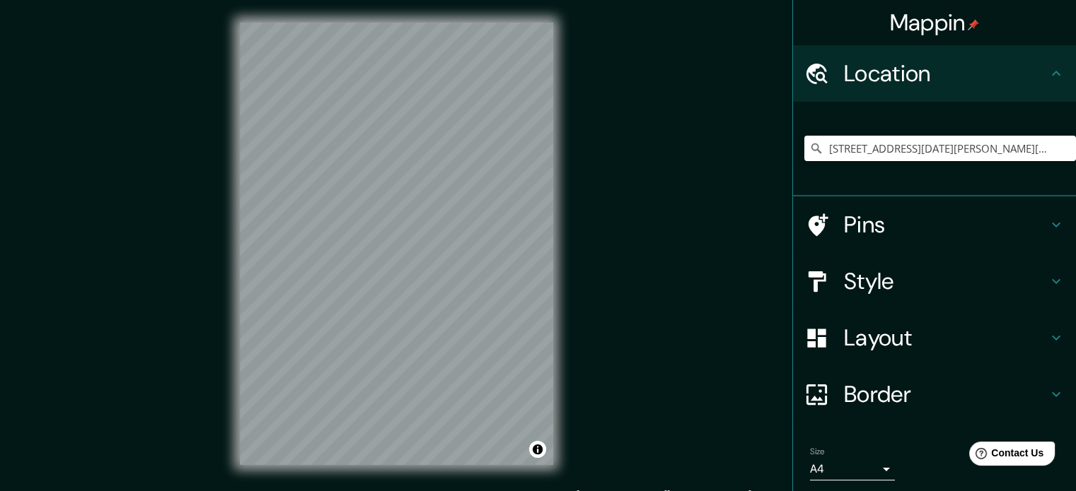
click at [888, 337] on h4 "Layout" at bounding box center [946, 338] width 204 height 28
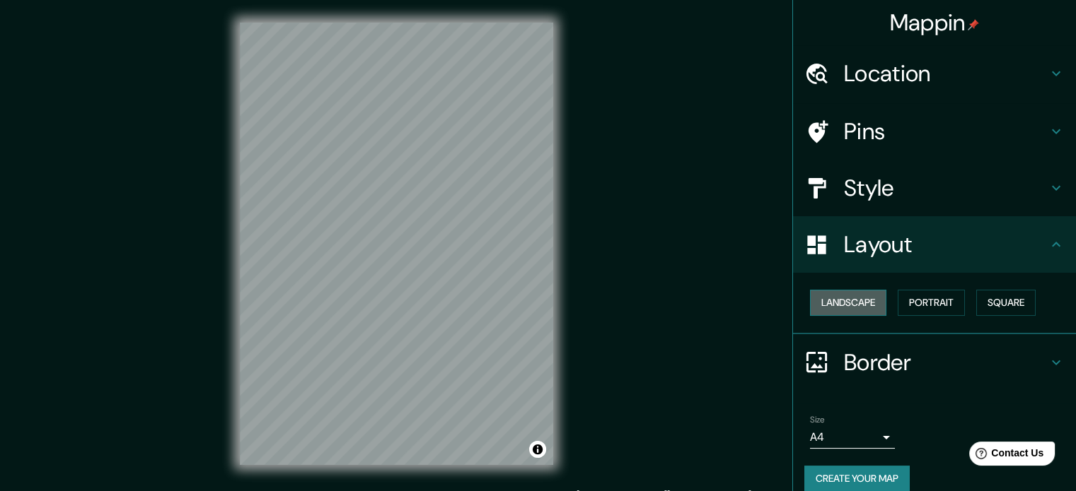
click at [849, 296] on button "Landscape" at bounding box center [848, 303] width 76 height 26
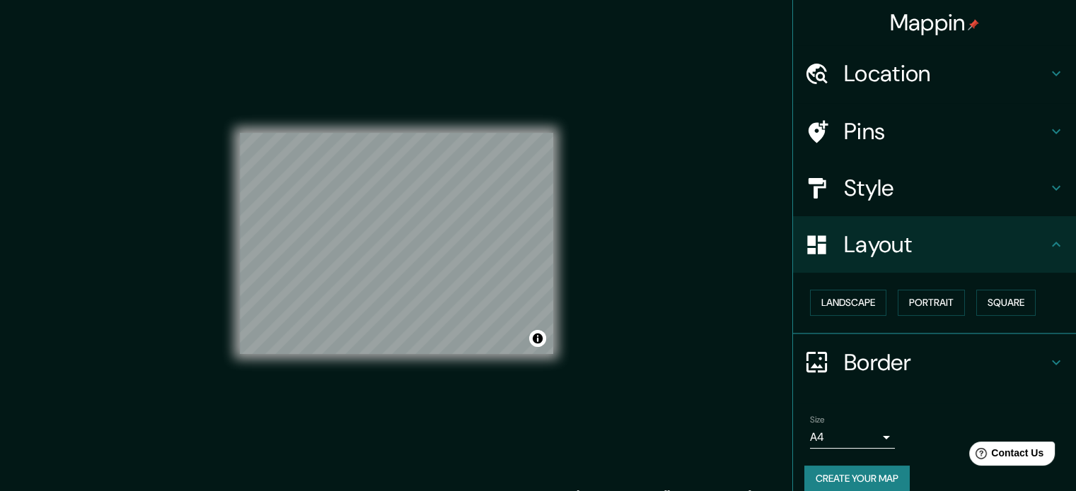
click at [916, 178] on h4 "Style" at bounding box center [946, 188] width 204 height 28
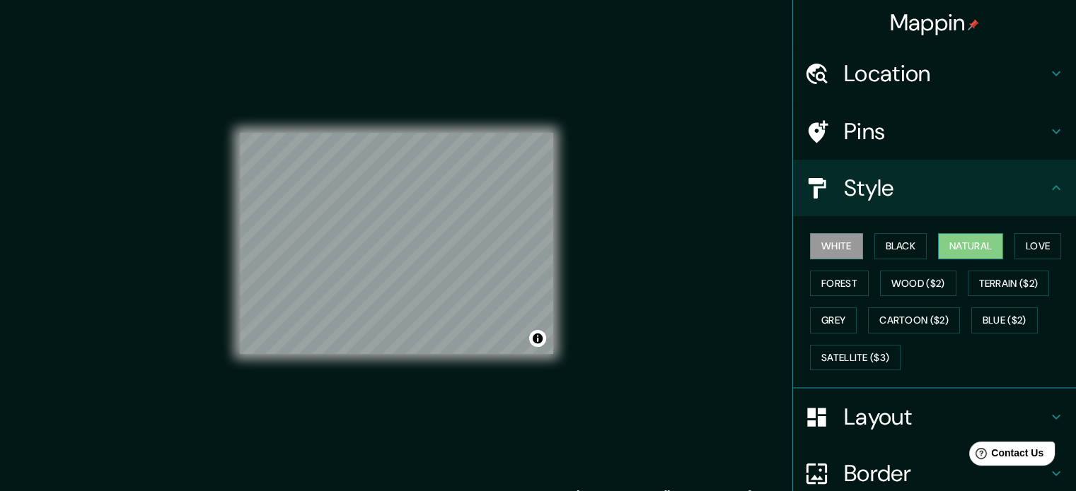
click at [942, 250] on button "Natural" at bounding box center [970, 246] width 65 height 26
click at [1032, 248] on button "Love" at bounding box center [1037, 246] width 47 height 26
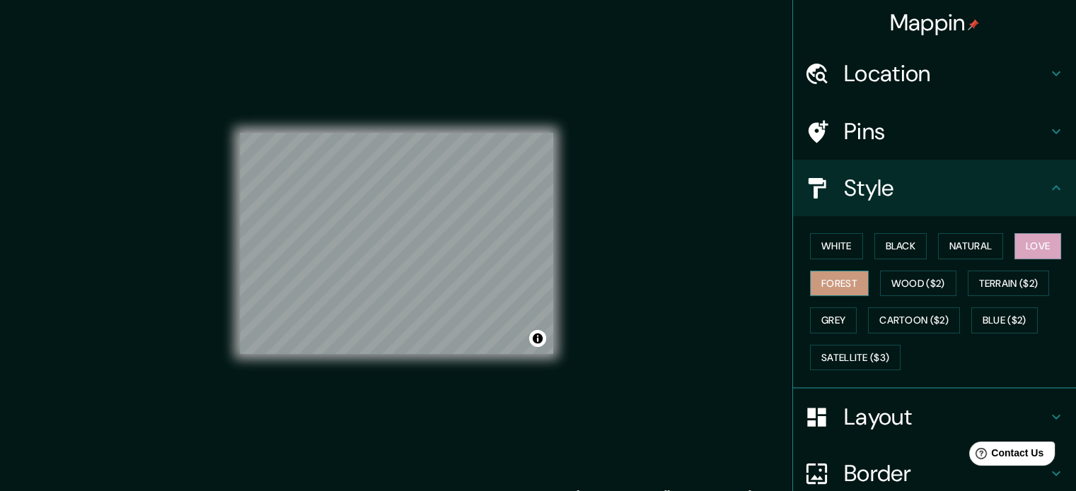
click at [840, 285] on button "Forest" at bounding box center [839, 284] width 59 height 26
click at [1058, 378] on div "White Black Natural Love Forest Wood ($2) Terrain ($2) Grey Cartoon ($2) Blue (…" at bounding box center [934, 302] width 283 height 173
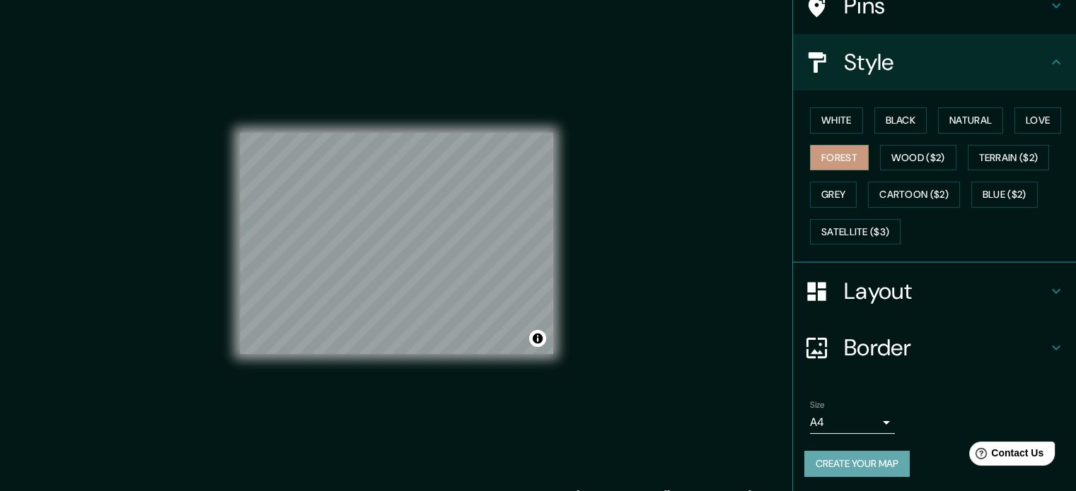
click at [877, 453] on button "Create your map" at bounding box center [856, 464] width 105 height 26
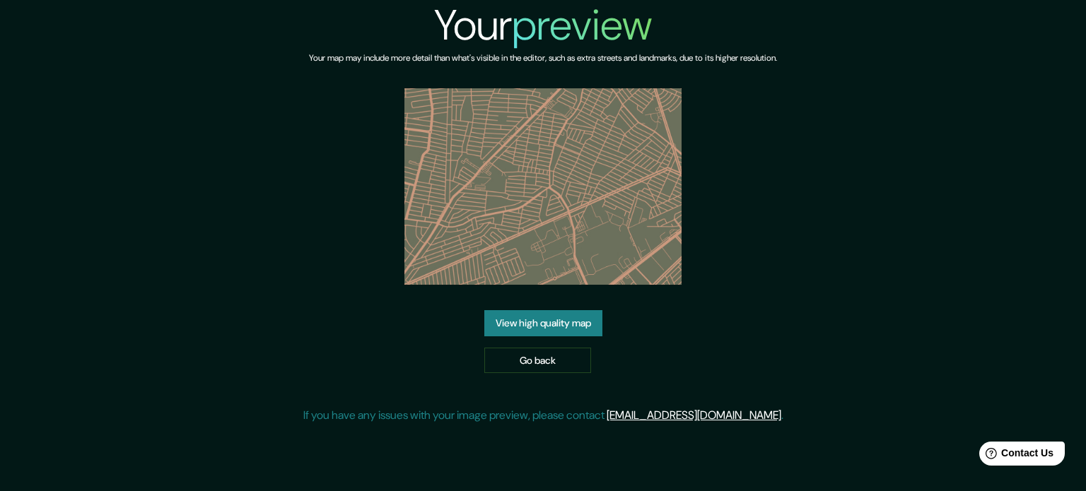
click at [554, 325] on link "View high quality map" at bounding box center [543, 323] width 118 height 26
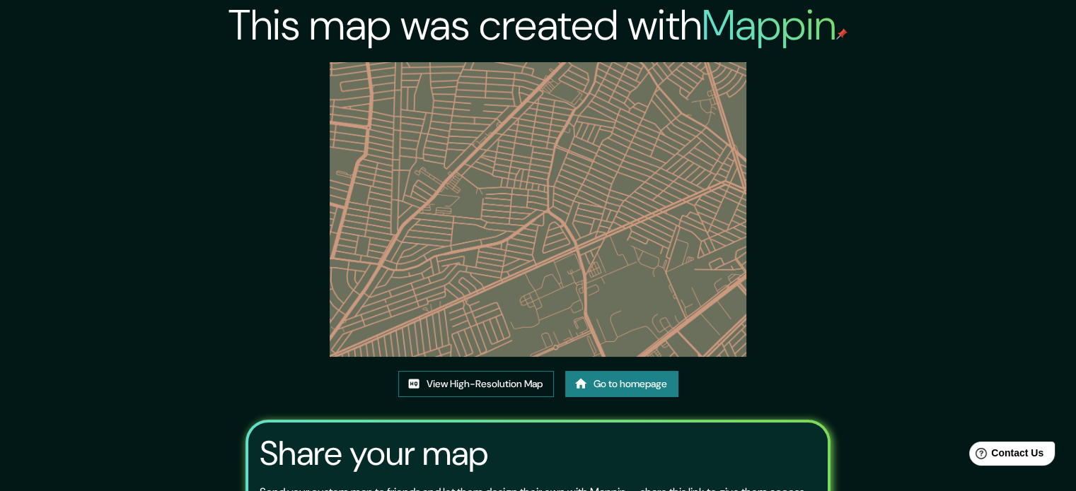
click at [513, 385] on link "View High-Resolution Map" at bounding box center [476, 384] width 156 height 26
